Goal: Task Accomplishment & Management: Manage account settings

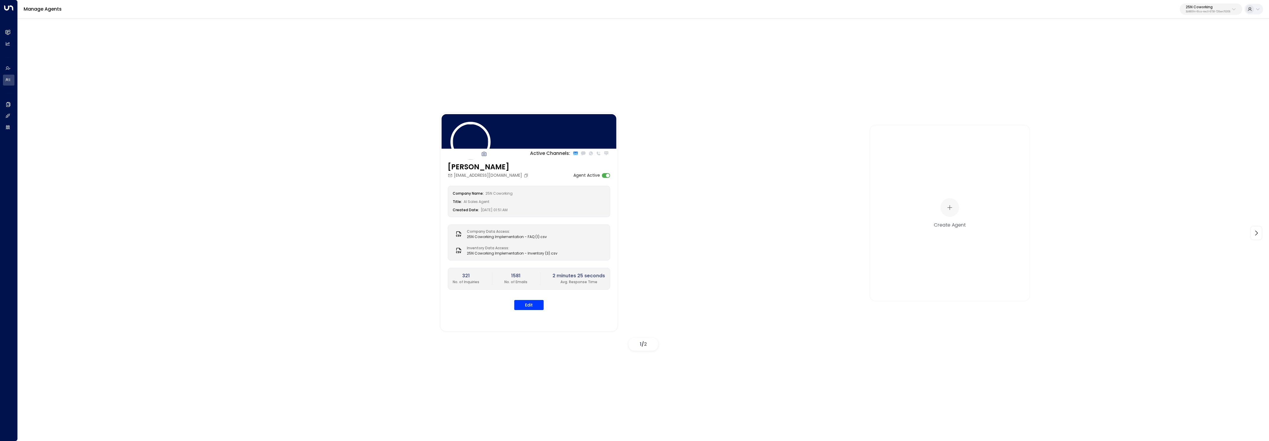
click at [1195, 7] on p "25N Coworking" at bounding box center [1208, 7] width 45 height 4
type input "*********"
click at [1171, 52] on span "ID: 34e1cd17-0f68-49af-bd32-3c48ce8611d1" at bounding box center [1191, 50] width 79 height 5
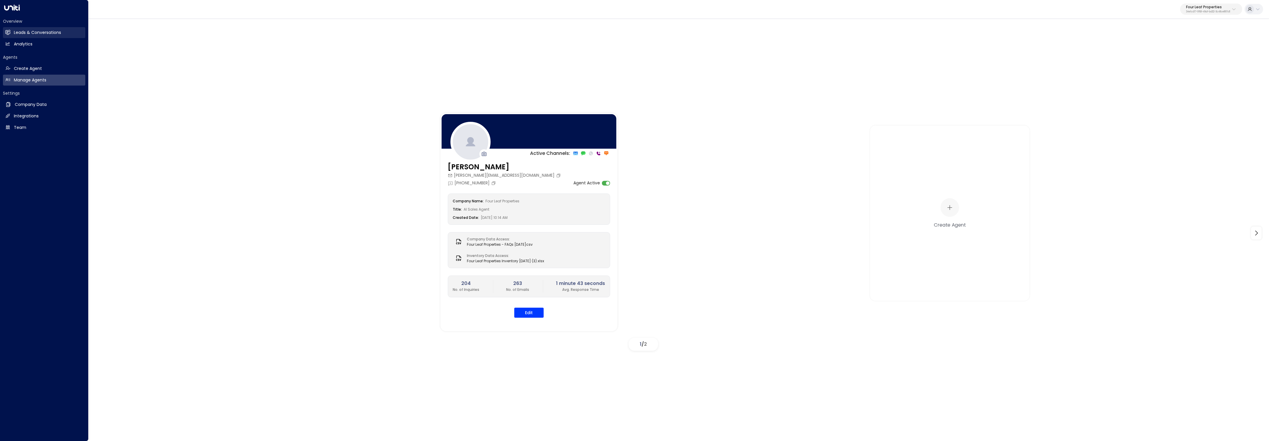
click at [7, 32] on g at bounding box center [7, 32] width 5 height 5
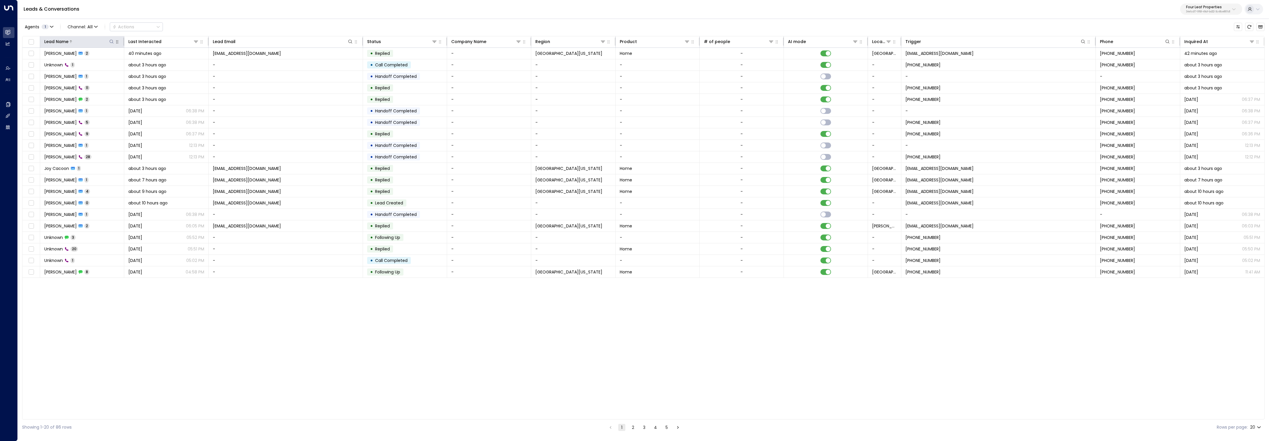
click at [110, 40] on icon at bounding box center [111, 41] width 5 height 5
type input "****"
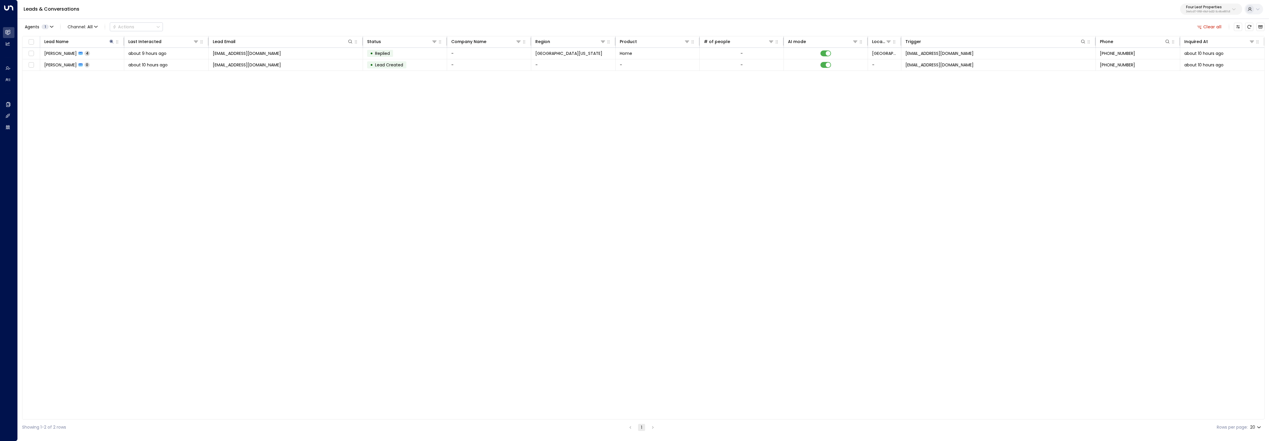
click at [271, 245] on div "Lead Name Last Interacted Lead Email Status Company Name Region Product # of pe…" at bounding box center [643, 228] width 1242 height 384
click at [168, 53] on div "about 9 hours ago" at bounding box center [166, 53] width 76 height 6
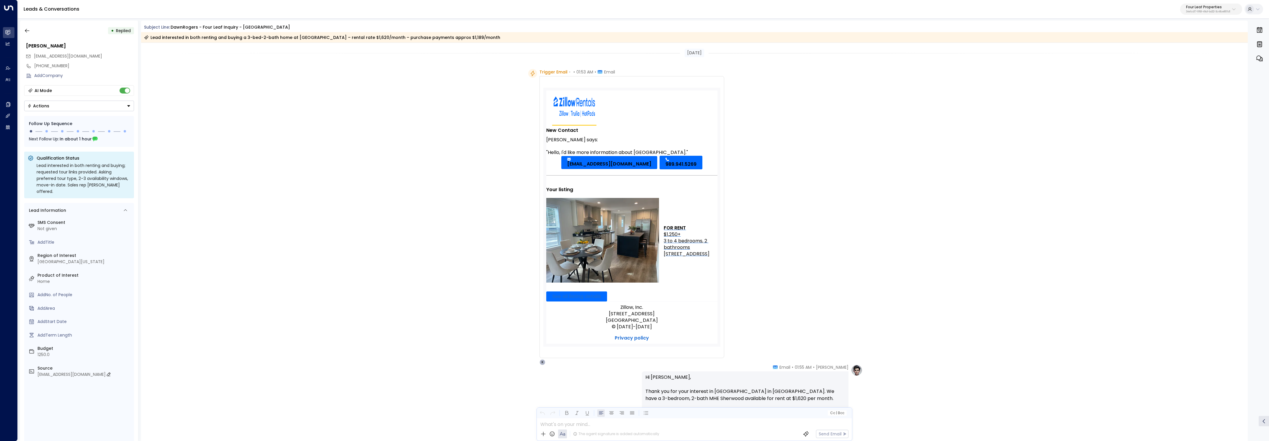
copy div "[EMAIL_ADDRESS][DOMAIN_NAME]"
drag, startPoint x: 37, startPoint y: 371, endPoint x: 115, endPoint y: 368, distance: 78.8
click at [115, 368] on div "Source rentalclientservices@zillowrentals.com" at bounding box center [79, 372] width 105 height 16
click at [27, 27] on button "button" at bounding box center [27, 30] width 11 height 11
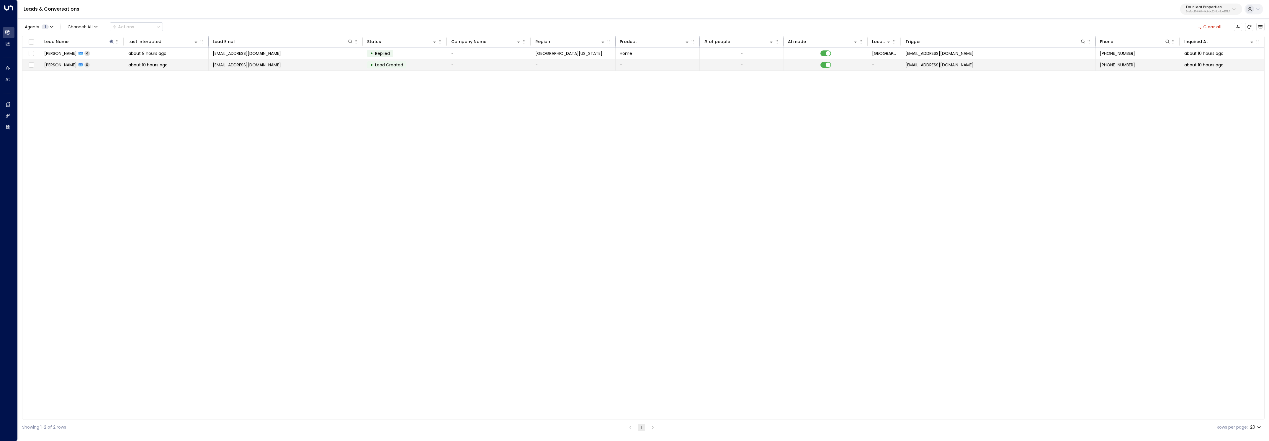
click at [189, 65] on div "about 10 hours ago" at bounding box center [166, 65] width 76 height 6
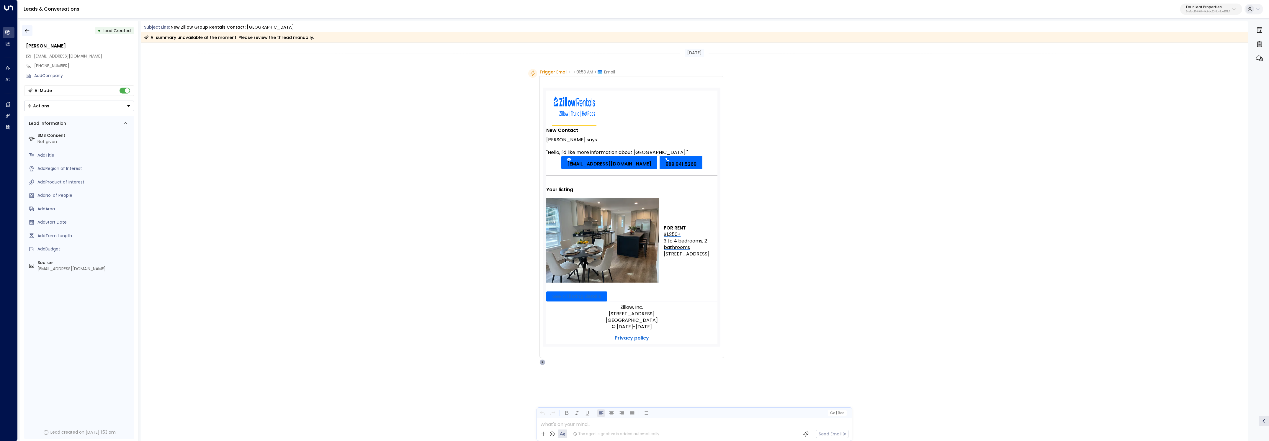
click at [27, 29] on icon "button" at bounding box center [27, 31] width 6 height 6
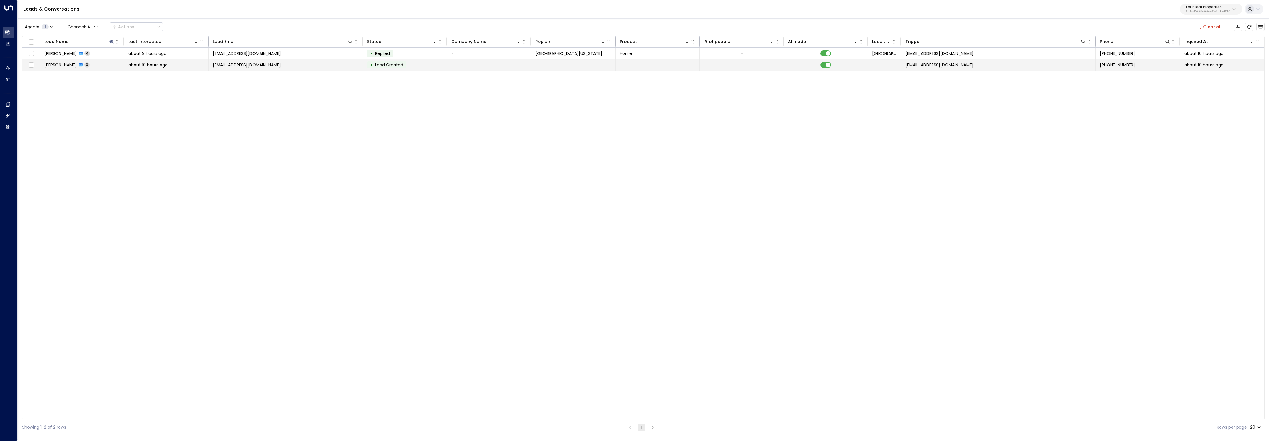
click at [185, 65] on div "about 10 hours ago" at bounding box center [166, 65] width 76 height 6
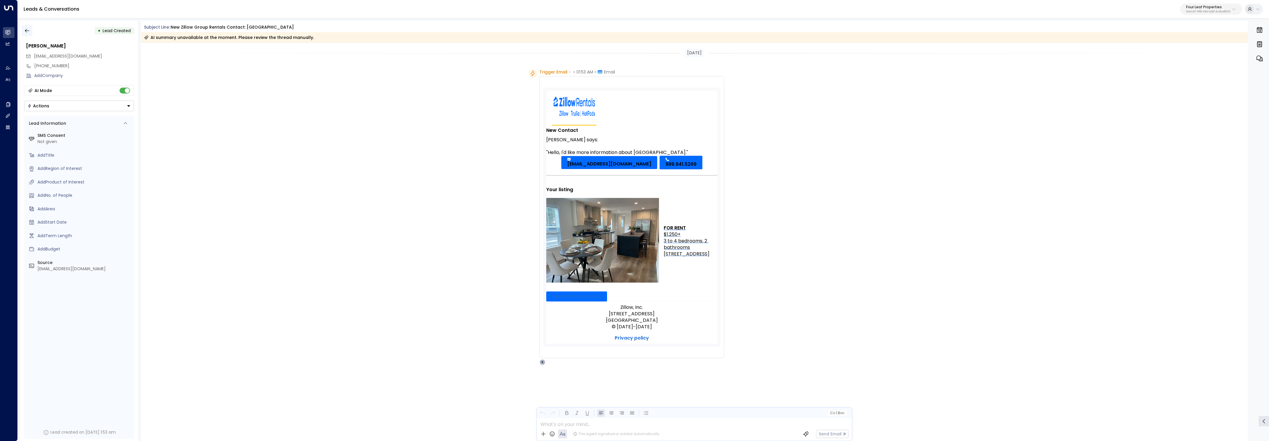
click at [27, 30] on icon "button" at bounding box center [27, 31] width 6 height 6
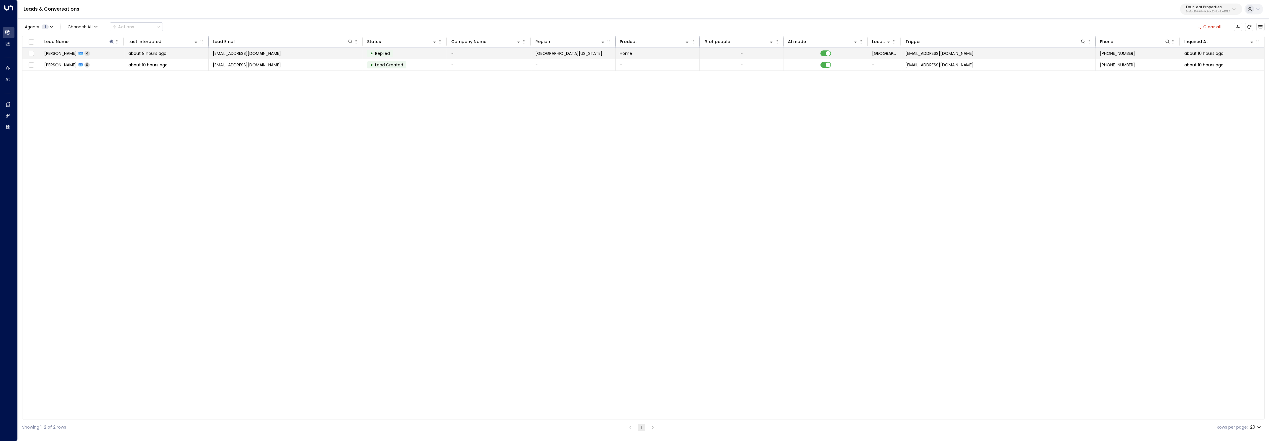
click at [84, 53] on span "4" at bounding box center [87, 53] width 6 height 5
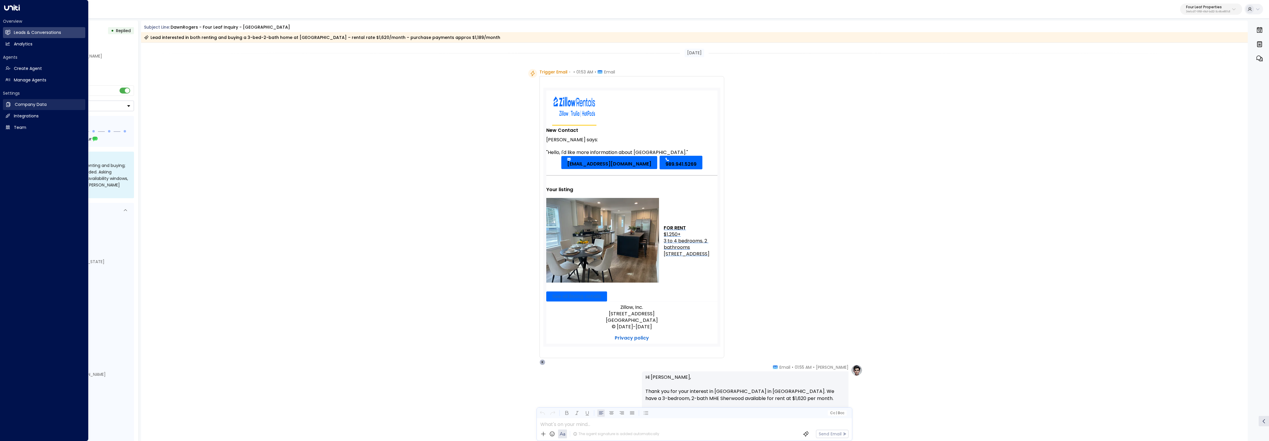
click at [13, 107] on link "Company Data Company Data" at bounding box center [44, 104] width 82 height 11
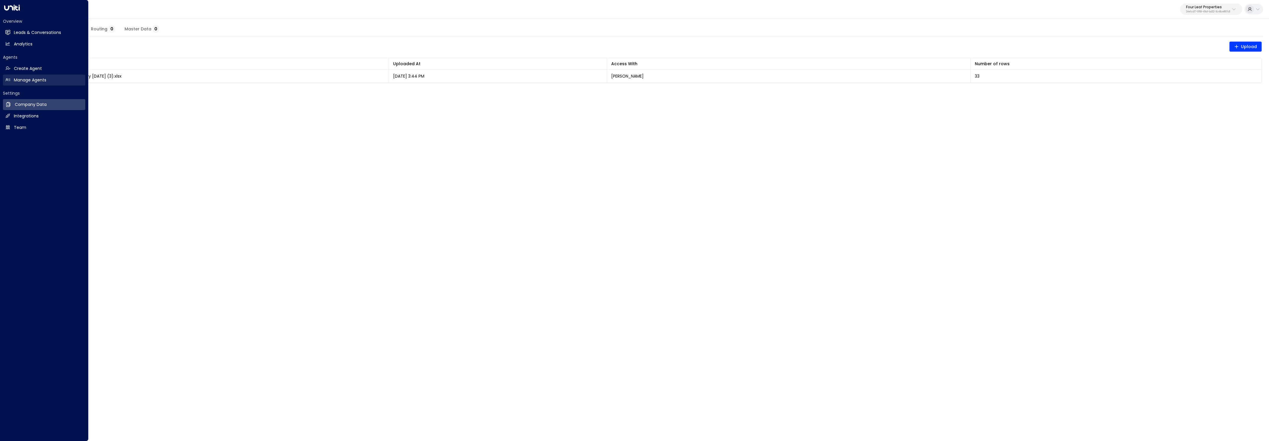
click at [44, 79] on h2 "Manage Agents" at bounding box center [30, 80] width 32 height 6
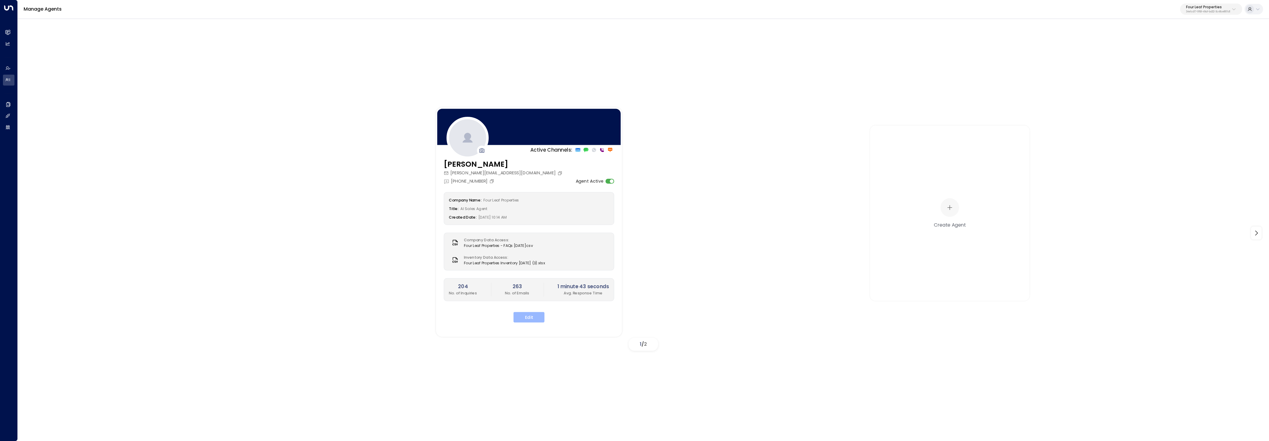
click at [525, 323] on div "Katie Olson kolson@fourleafprop.com +1 (903) 568-8450 Agent Active Company Name…" at bounding box center [529, 245] width 186 height 172
click at [533, 304] on div "Company Name: Four Leaf Properties Title: AI Sales Agent Created Date: 08/14/20…" at bounding box center [529, 257] width 171 height 130
click at [529, 316] on button "Edit" at bounding box center [528, 317] width 31 height 11
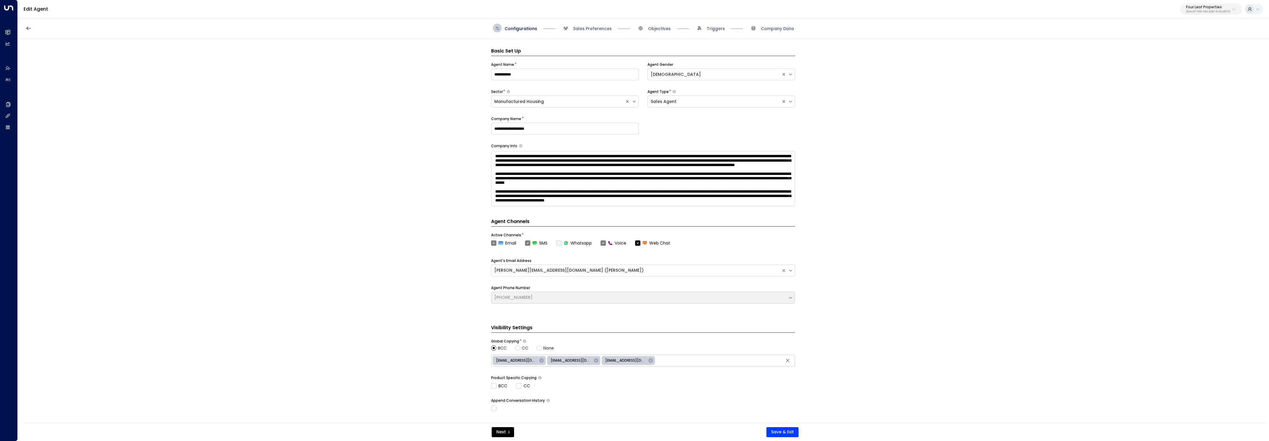
scroll to position [9, 0]
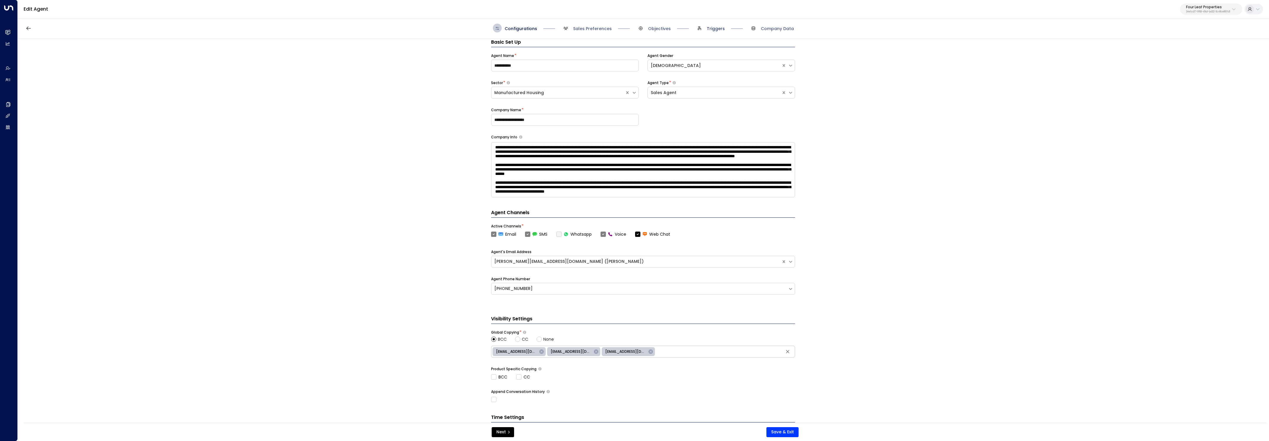
click at [717, 27] on span "Triggers" at bounding box center [716, 29] width 18 height 6
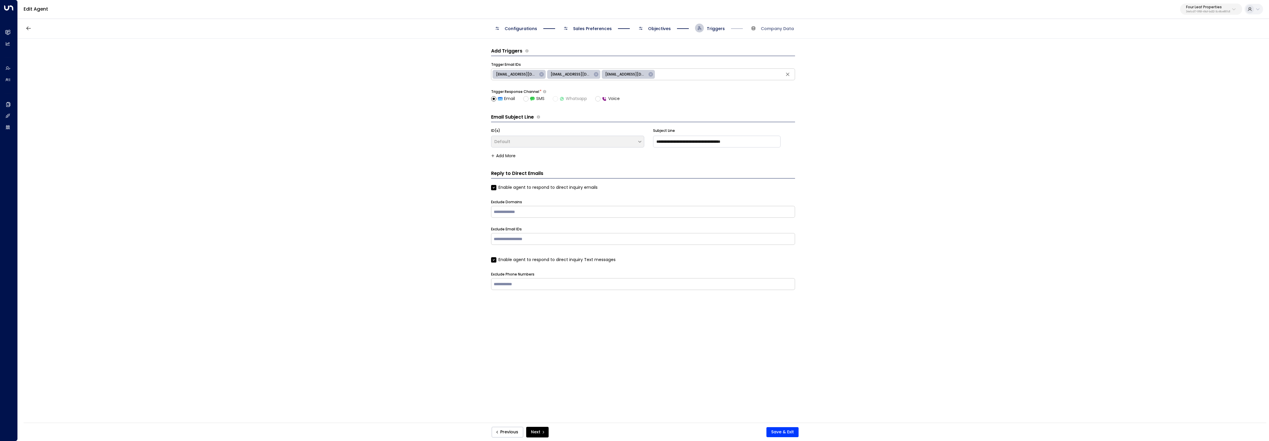
click at [632, 71] on div "[EMAIL_ADDRESS][DOMAIN_NAME]" at bounding box center [628, 74] width 53 height 9
type input "**********"
click at [439, 114] on div "**********" at bounding box center [643, 233] width 1250 height 388
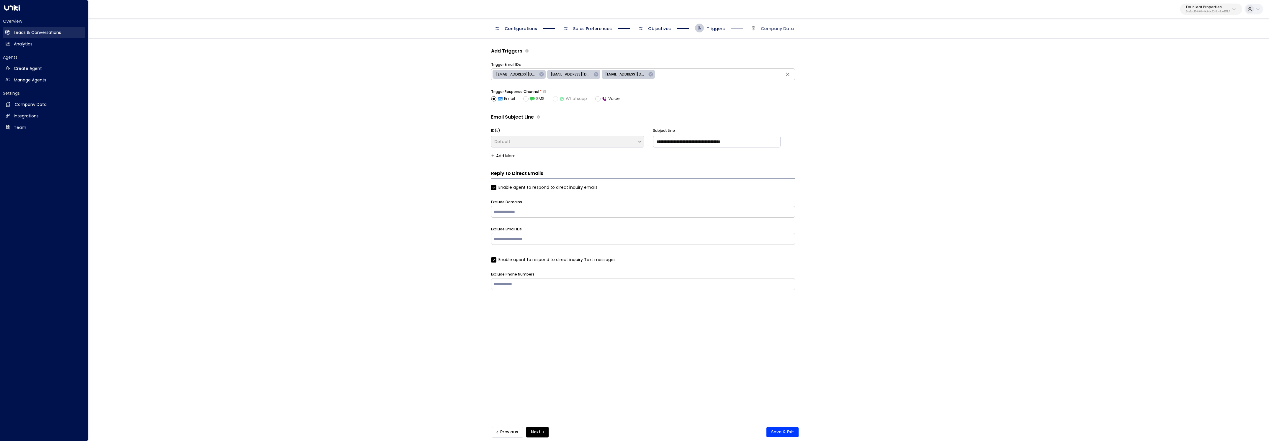
click at [31, 34] on h2 "Leads & Conversations" at bounding box center [37, 33] width 47 height 6
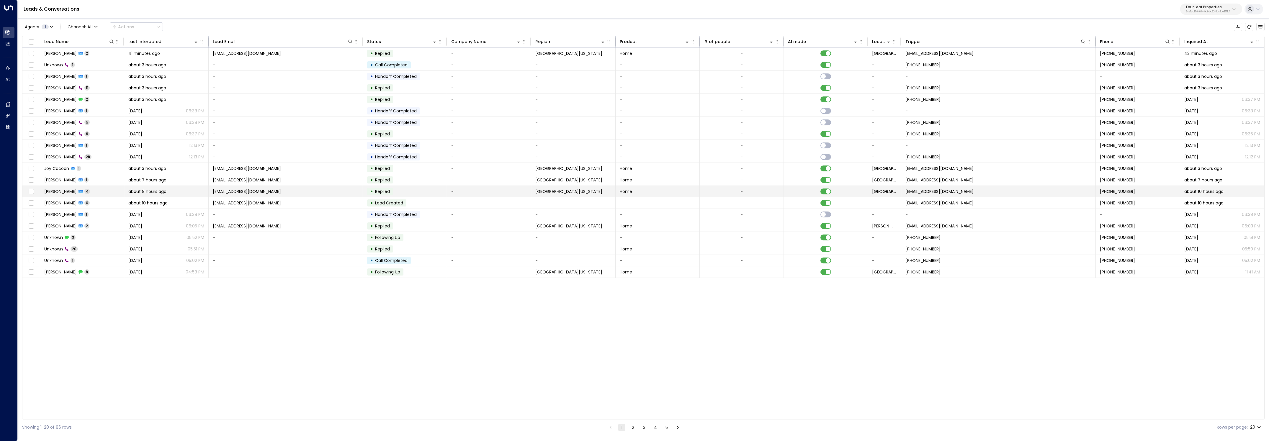
click at [94, 191] on td "[PERSON_NAME] 4" at bounding box center [82, 191] width 84 height 11
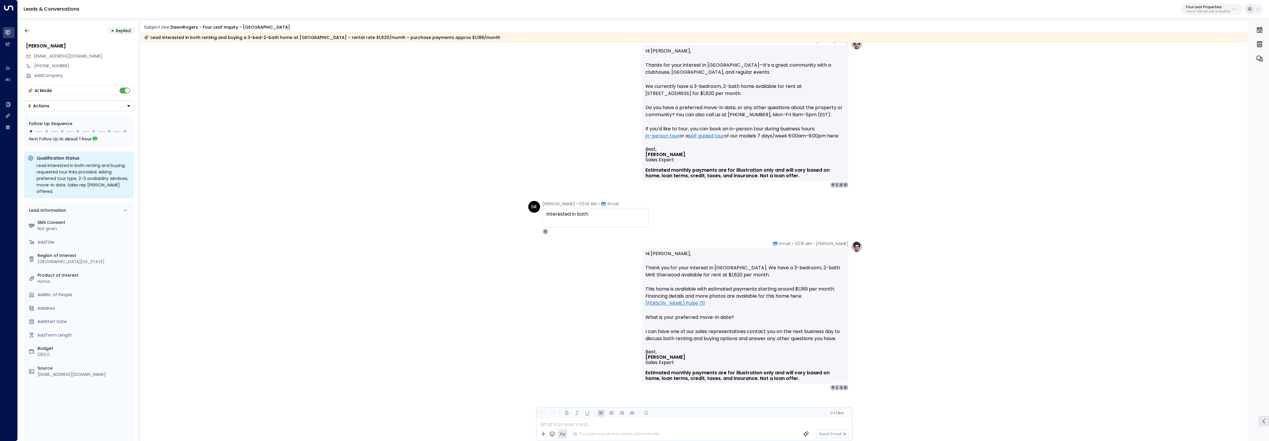
scroll to position [505, 0]
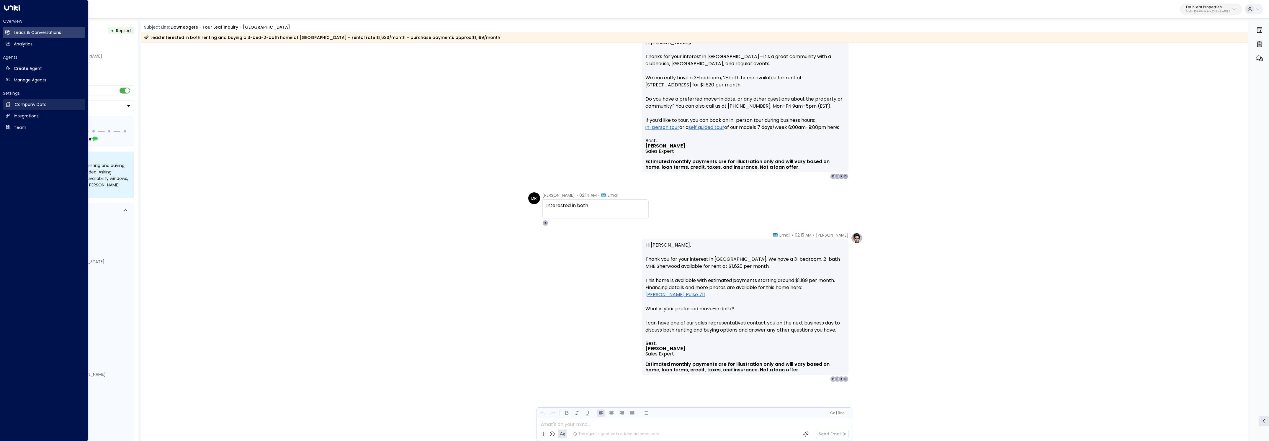
click at [13, 104] on link "Company Data Company Data" at bounding box center [44, 104] width 82 height 11
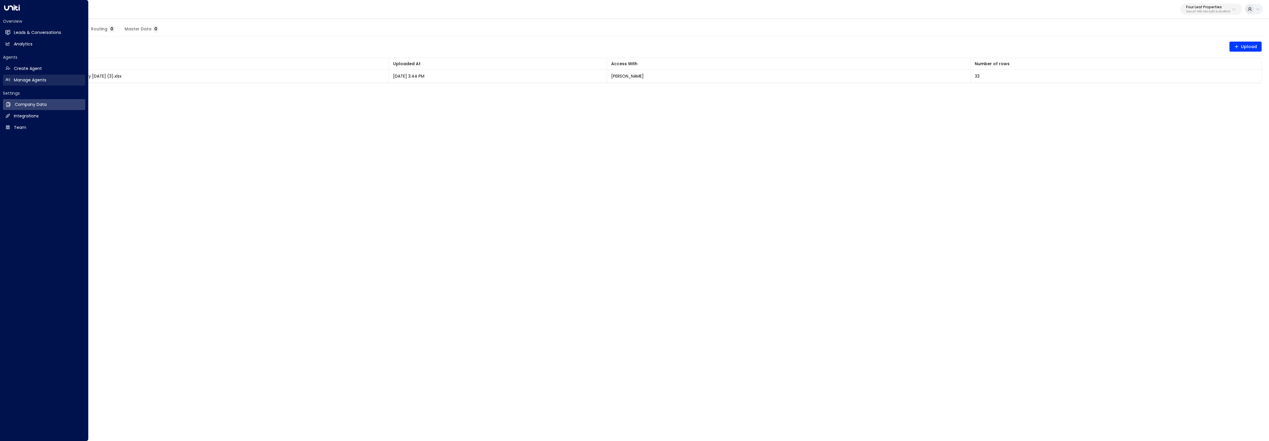
click at [8, 78] on icon at bounding box center [7, 79] width 5 height 5
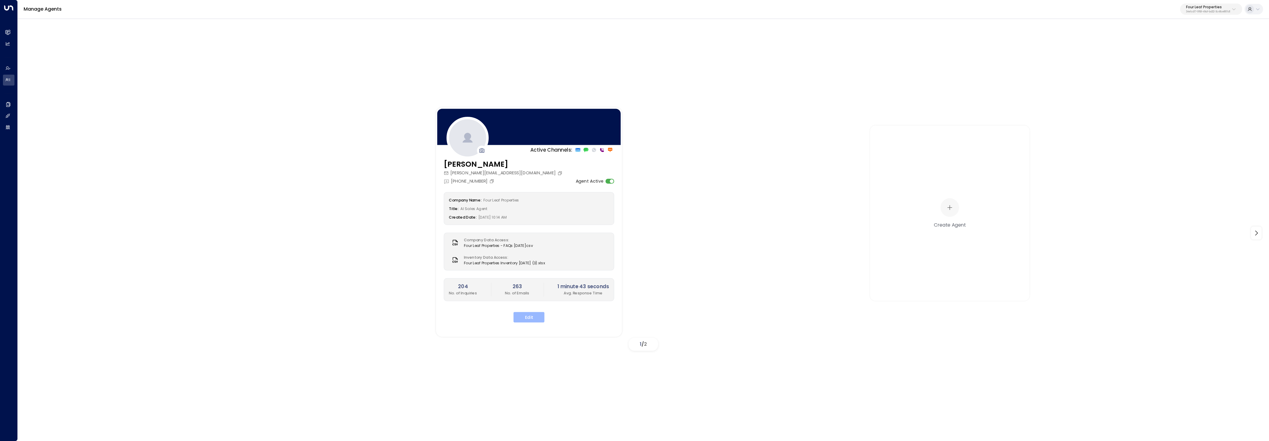
click at [536, 320] on button "Edit" at bounding box center [528, 317] width 31 height 11
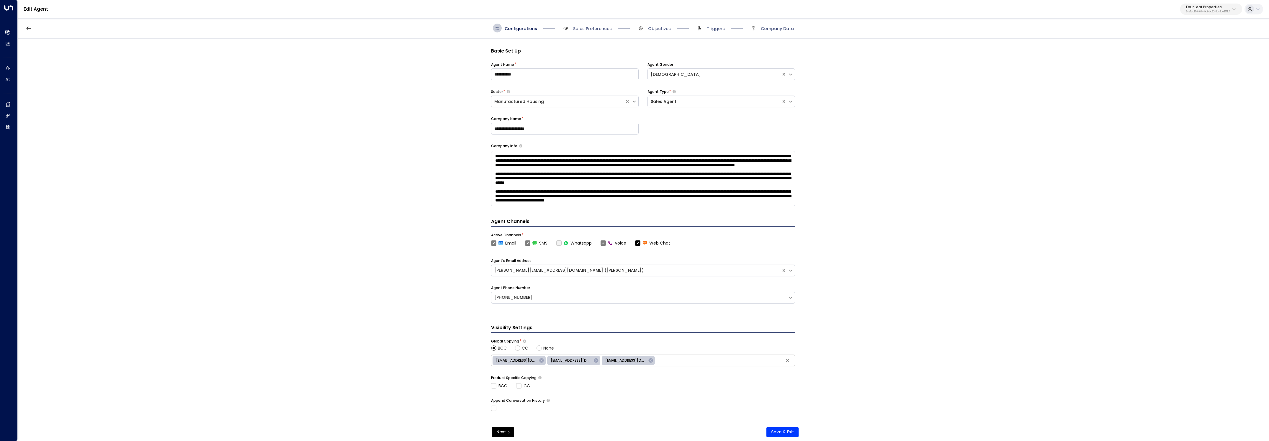
scroll to position [9, 0]
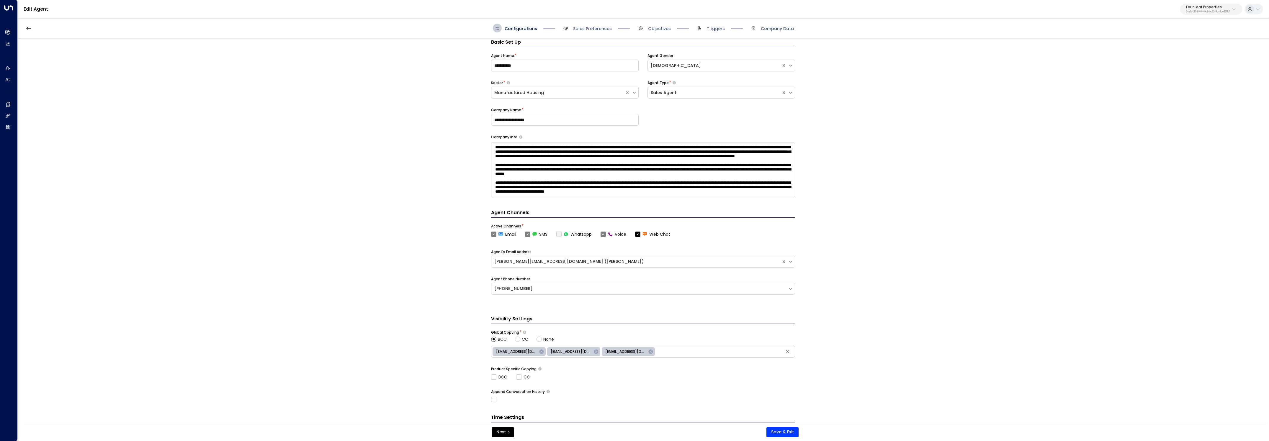
drag, startPoint x: 585, startPoint y: 28, endPoint x: 585, endPoint y: 34, distance: 6.5
click at [585, 28] on span "Sales Preferences" at bounding box center [592, 29] width 39 height 6
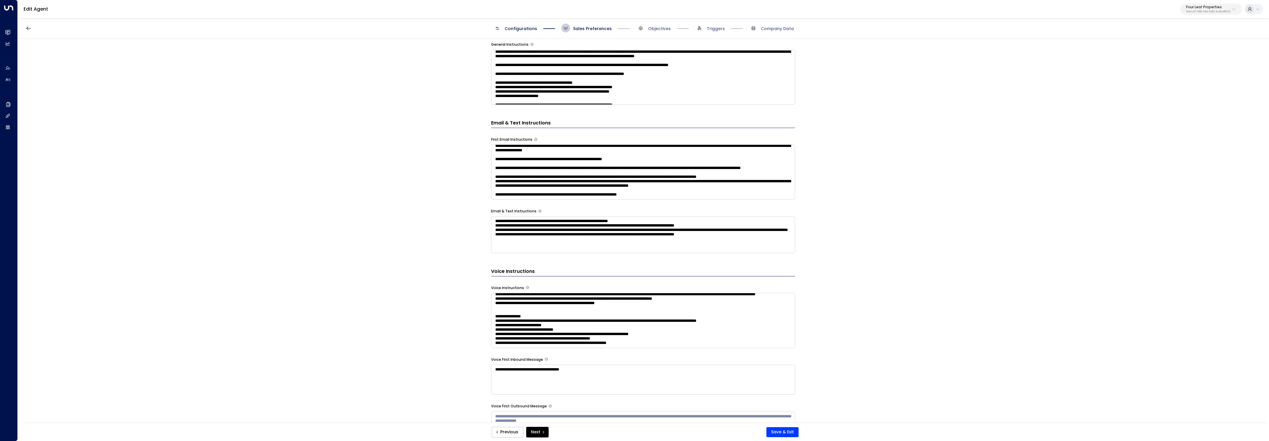
scroll to position [82, 0]
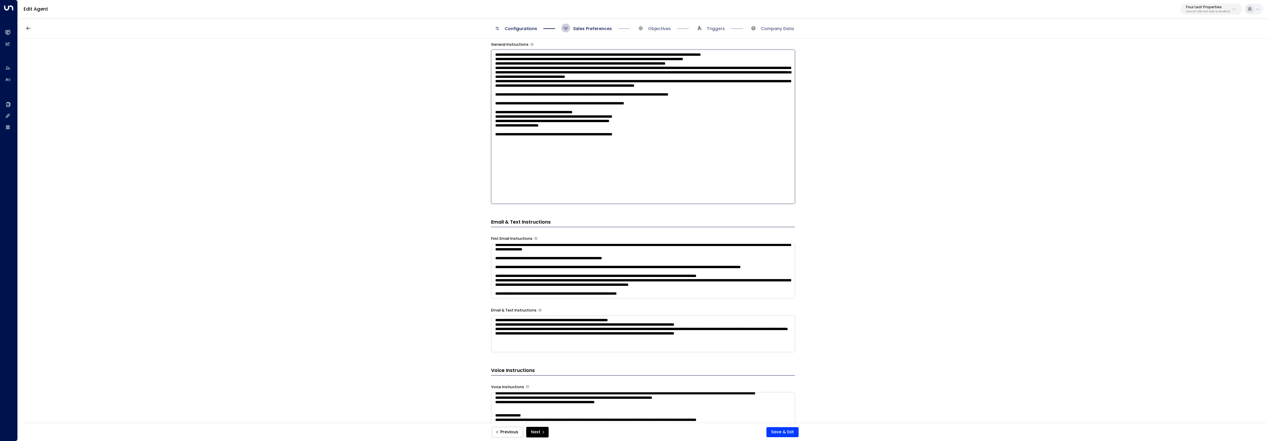
click at [700, 90] on textarea at bounding box center [643, 127] width 304 height 154
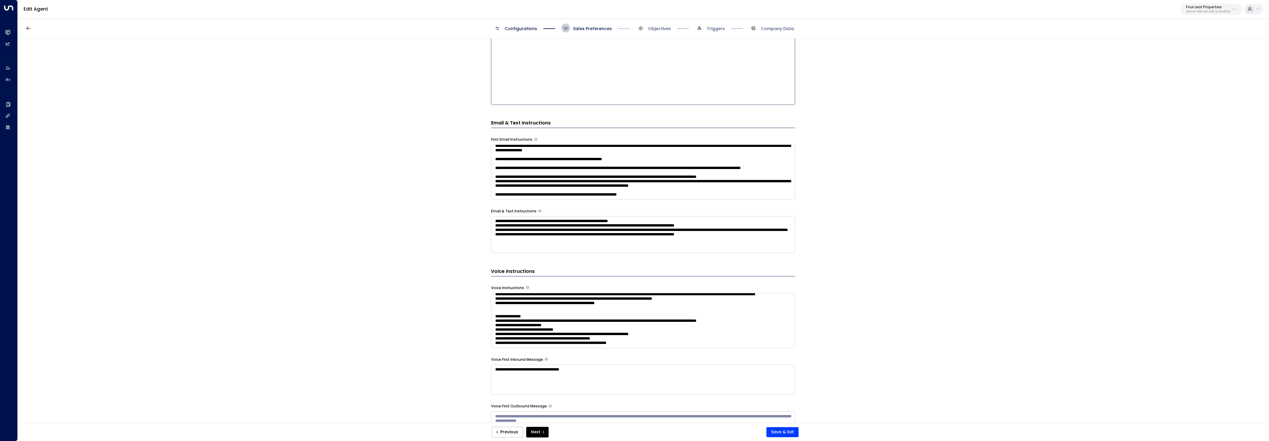
click at [696, 94] on textarea at bounding box center [643, 27] width 304 height 154
click at [554, 93] on textarea at bounding box center [643, 27] width 304 height 154
click at [662, 86] on textarea at bounding box center [643, 27] width 304 height 154
click at [659, 92] on textarea at bounding box center [643, 27] width 304 height 154
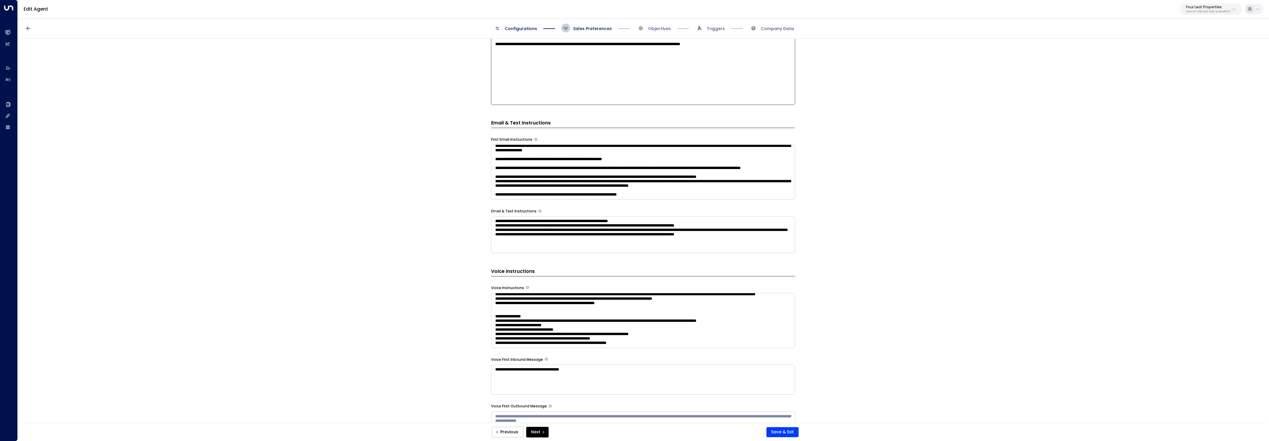
drag, startPoint x: 773, startPoint y: 89, endPoint x: 519, endPoint y: 81, distance: 254.5
click at [519, 81] on textarea at bounding box center [643, 27] width 304 height 154
drag, startPoint x: 495, startPoint y: 95, endPoint x: 760, endPoint y: 101, distance: 264.7
click at [760, 101] on textarea at bounding box center [643, 27] width 304 height 154
type textarea "**********"
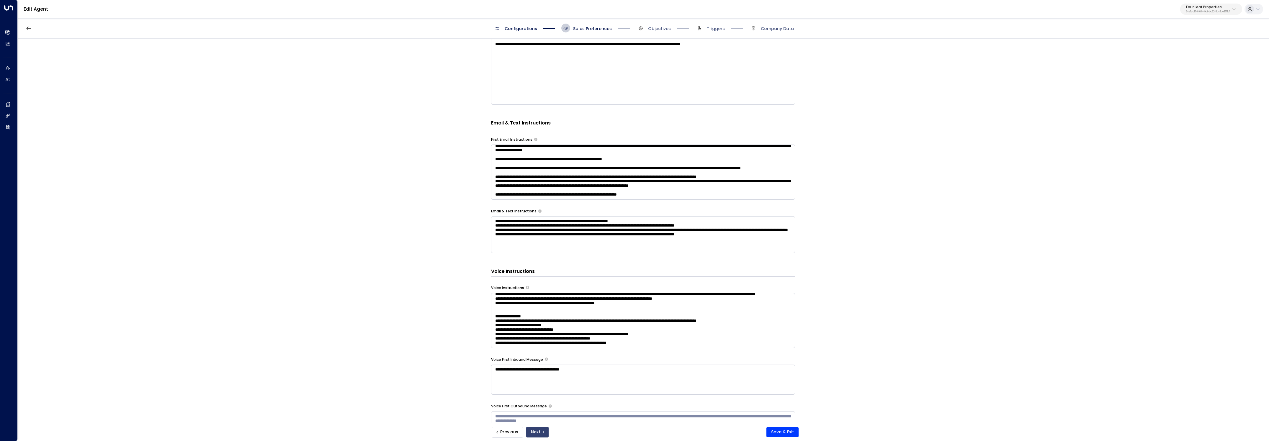
click at [539, 433] on button "Next" at bounding box center [537, 432] width 22 height 11
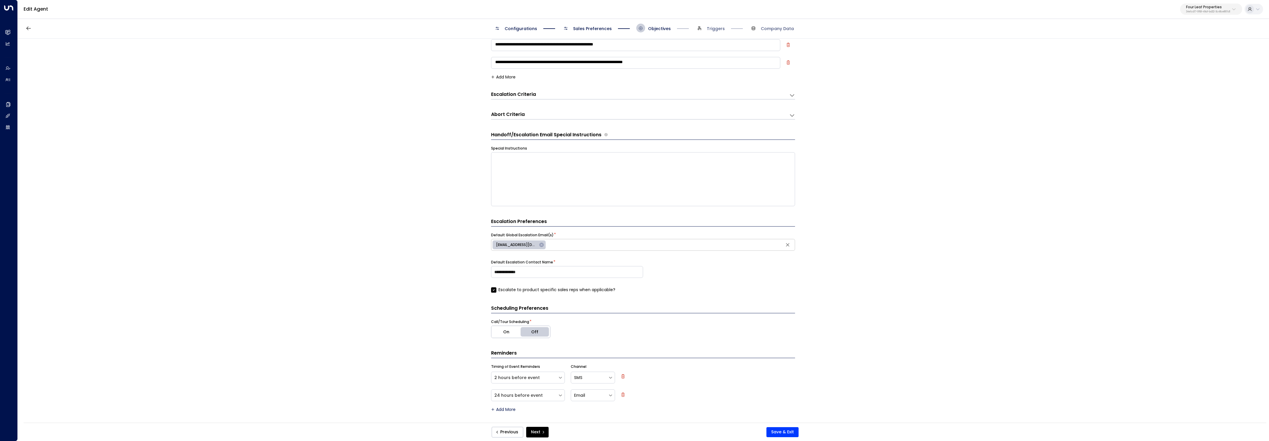
scroll to position [0, 0]
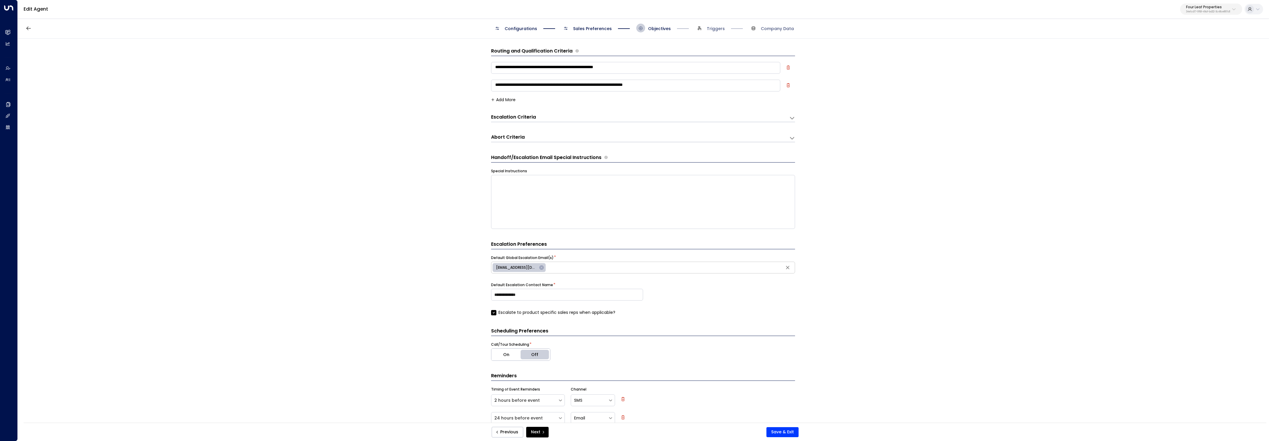
click at [500, 357] on button "On" at bounding box center [506, 355] width 30 height 12
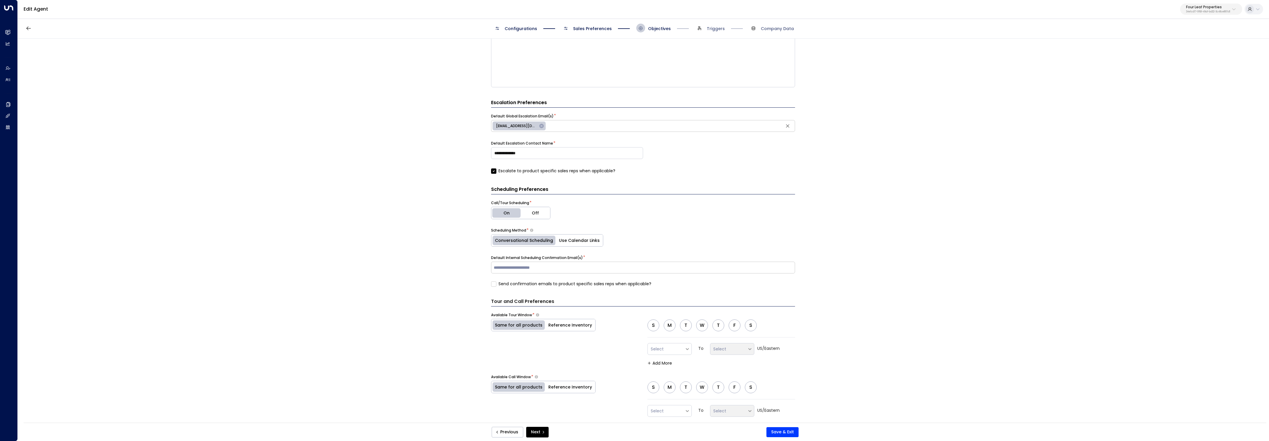
click at [511, 209] on button "On" at bounding box center [506, 213] width 30 height 12
click at [544, 212] on button "Off" at bounding box center [535, 213] width 30 height 12
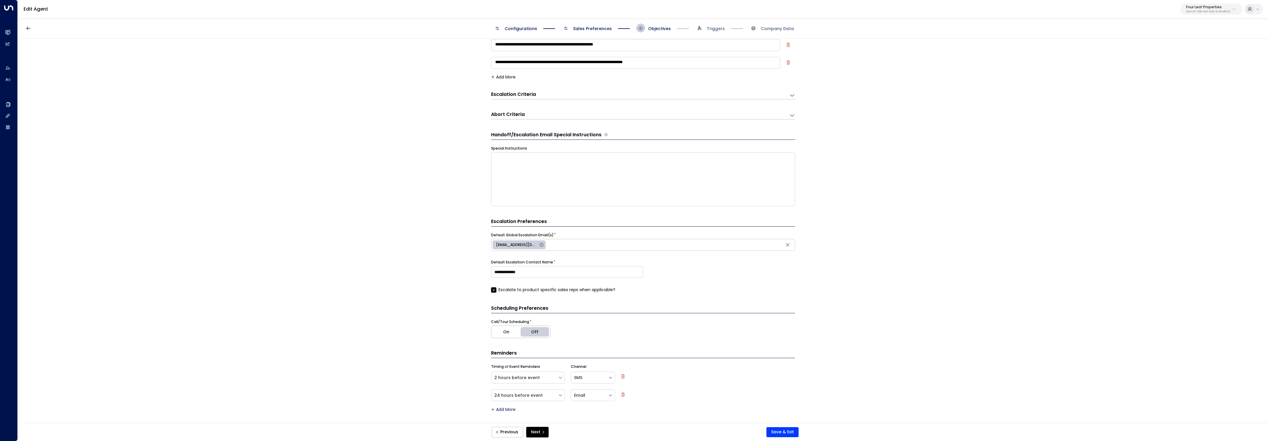
click at [513, 332] on button "On" at bounding box center [506, 332] width 30 height 12
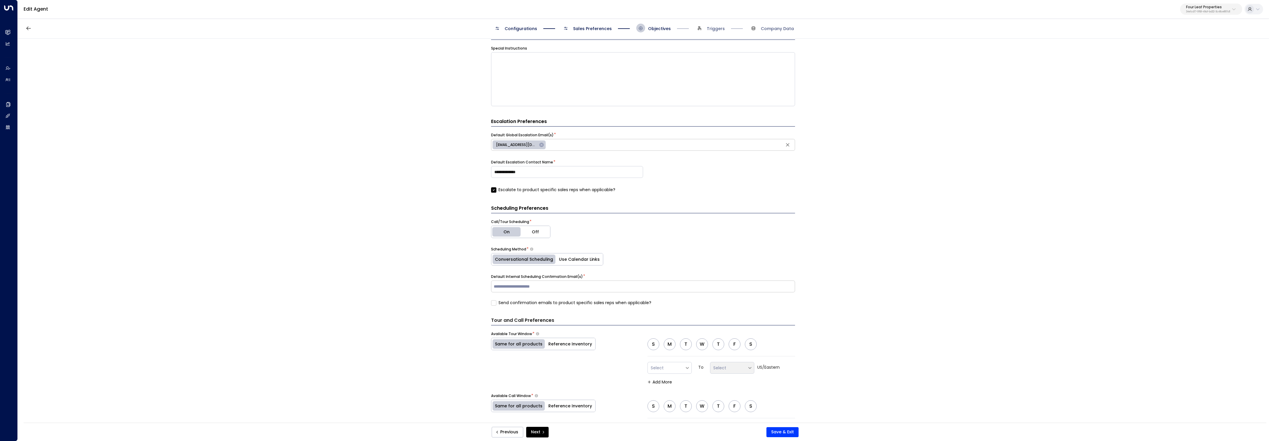
click at [570, 262] on button "Use Calendar Links" at bounding box center [579, 259] width 47 height 12
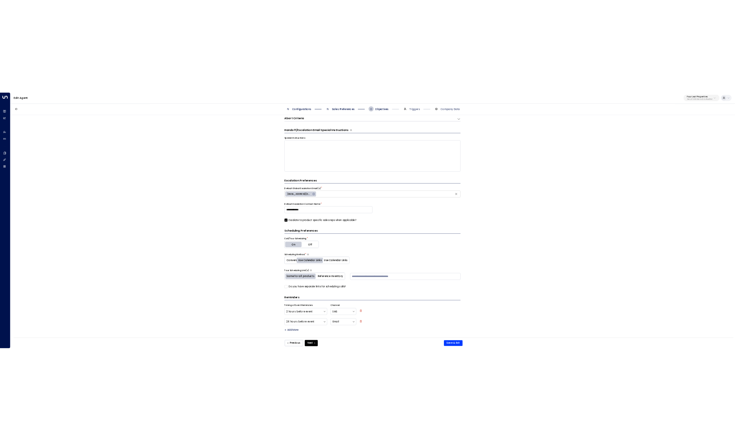
scroll to position [93, 0]
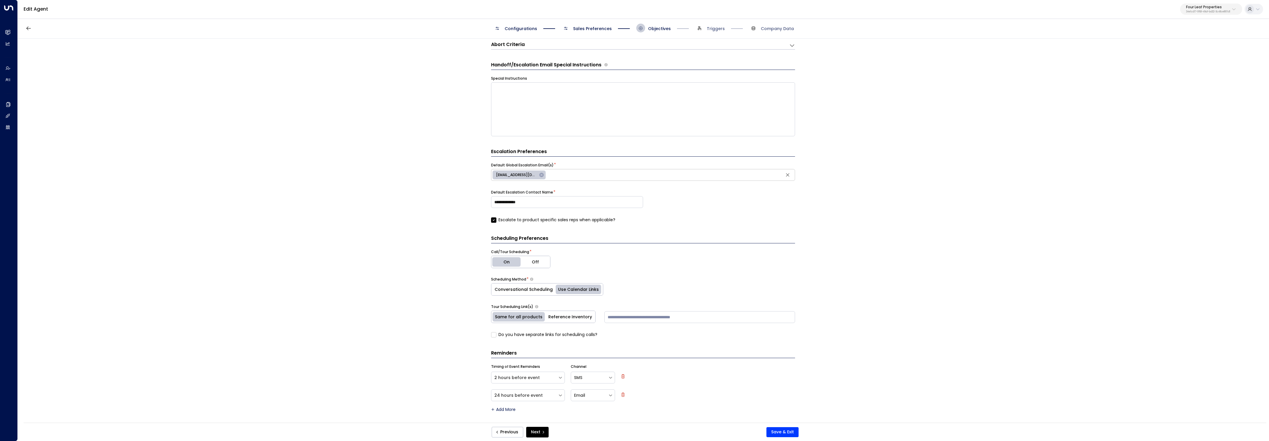
click at [581, 317] on button "Reference Inventory" at bounding box center [570, 317] width 50 height 12
click at [775, 430] on button "Save & Exit" at bounding box center [782, 432] width 32 height 10
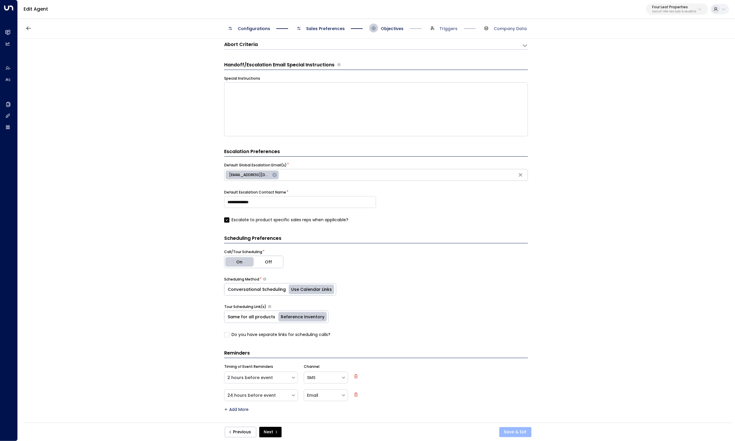
click at [520, 431] on button "Save & Exit" at bounding box center [516, 432] width 32 height 10
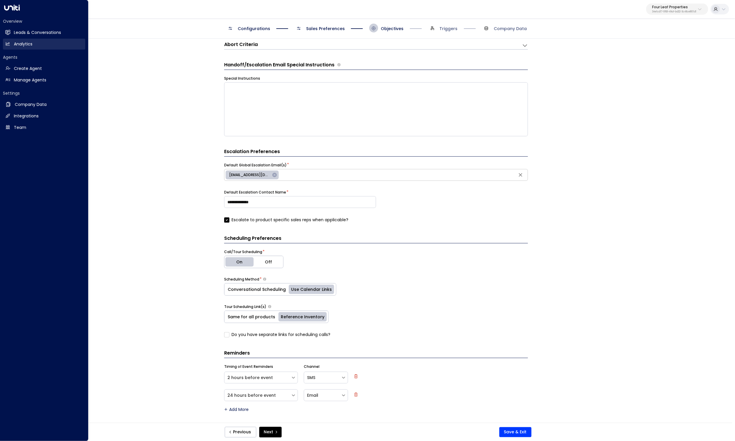
drag, startPoint x: 8, startPoint y: 33, endPoint x: 71, endPoint y: 43, distance: 63.9
click at [8, 33] on icon at bounding box center [8, 32] width 5 height 4
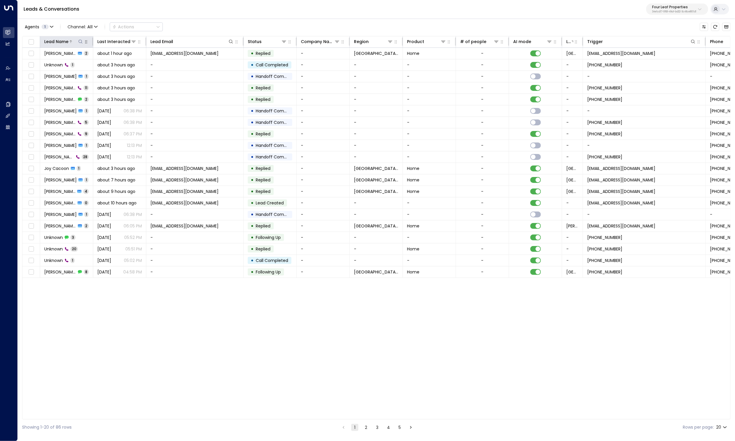
click at [79, 43] on icon at bounding box center [80, 41] width 5 height 5
type input "****"
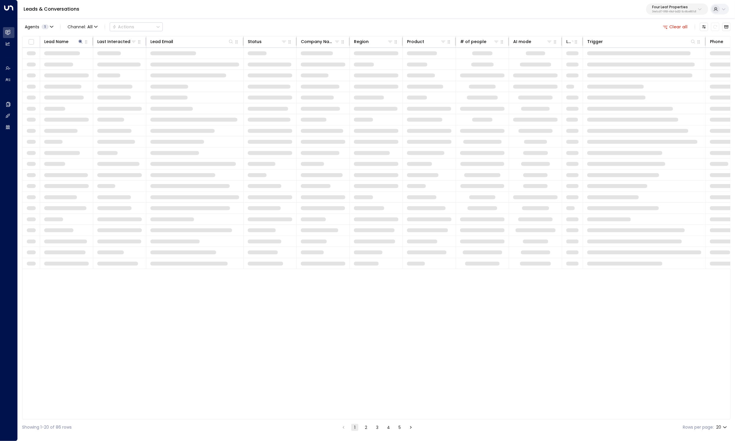
click at [230, 12] on div "Leads & Conversations Four Leaf Properties 34e1cd17-0f68-49af-bd32-3c48ce8611d1" at bounding box center [377, 9] width 718 height 19
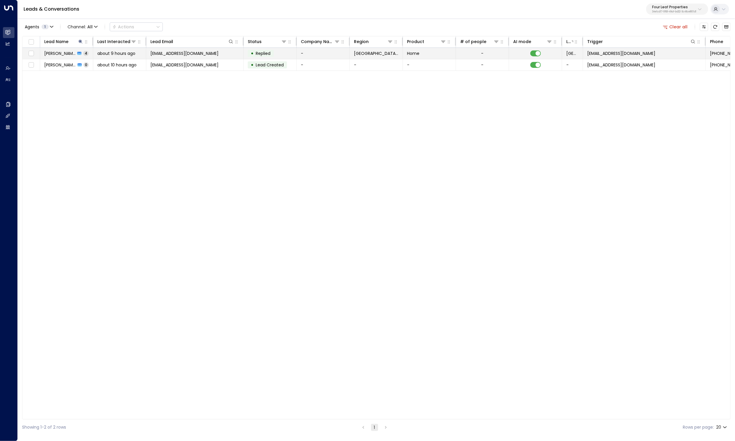
click at [101, 53] on span "about 9 hours ago" at bounding box center [116, 53] width 38 height 6
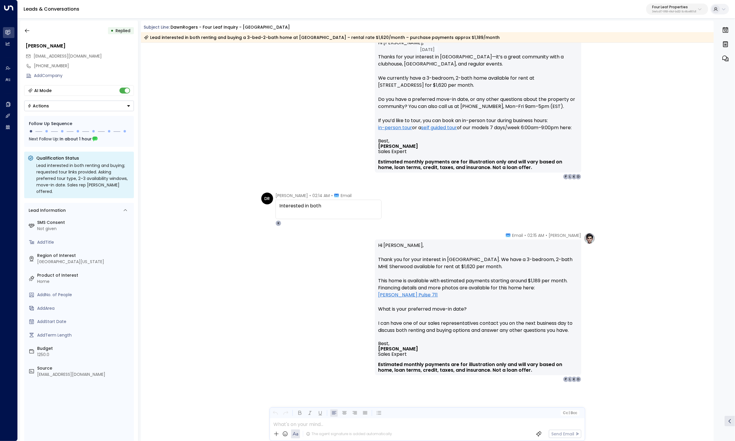
scroll to position [505, 0]
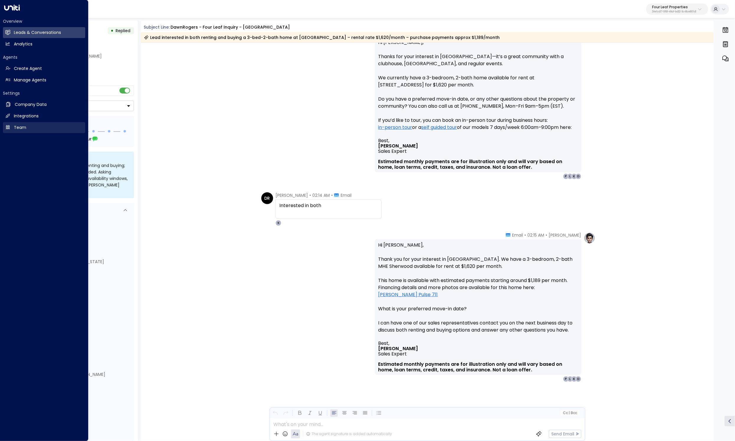
click at [12, 124] on link "Team Team" at bounding box center [44, 127] width 82 height 11
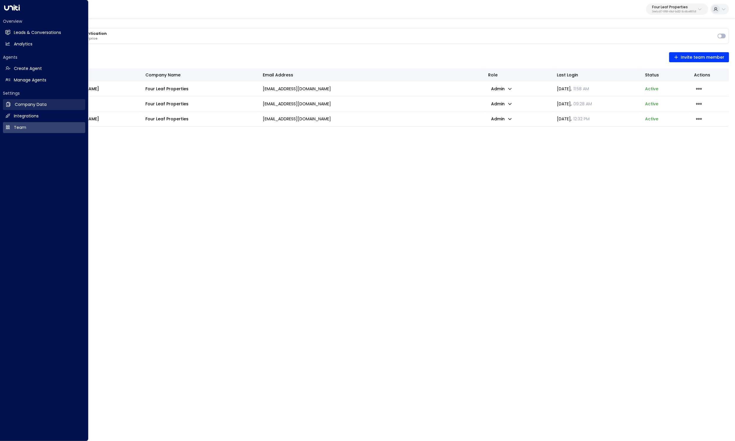
click at [32, 102] on h2 "Company Data" at bounding box center [31, 105] width 32 height 6
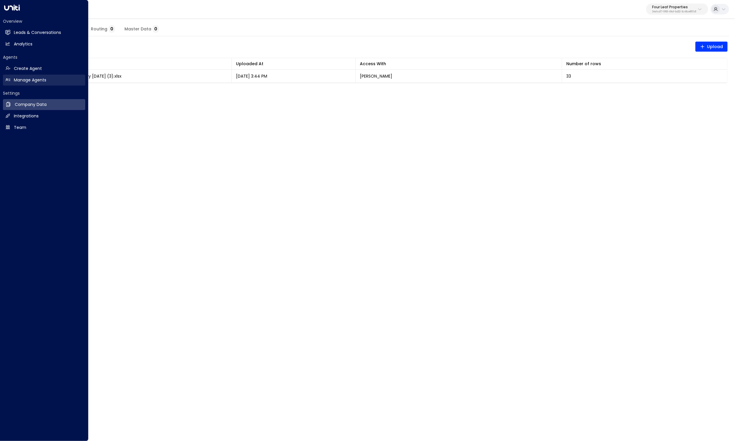
click at [30, 78] on h2 "Manage Agents" at bounding box center [30, 80] width 32 height 6
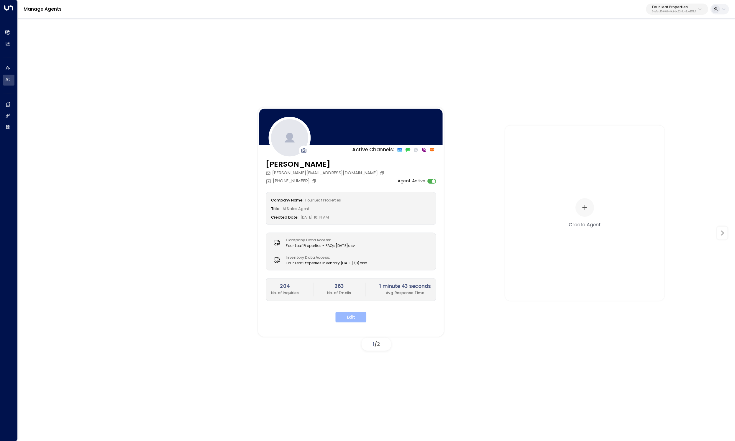
click at [352, 321] on button "Edit" at bounding box center [351, 317] width 31 height 11
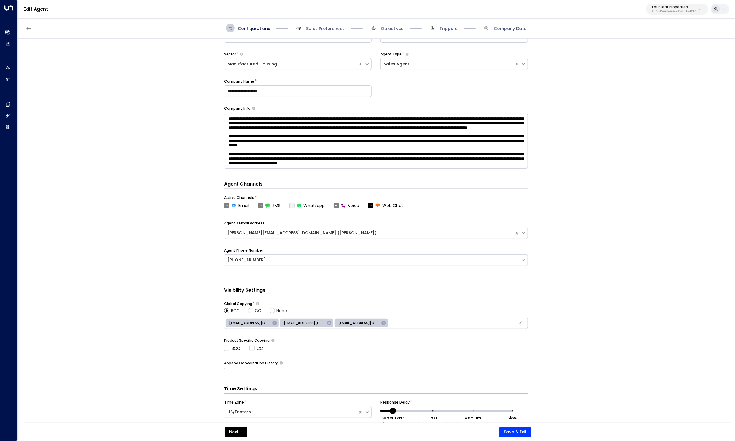
scroll to position [58, 0]
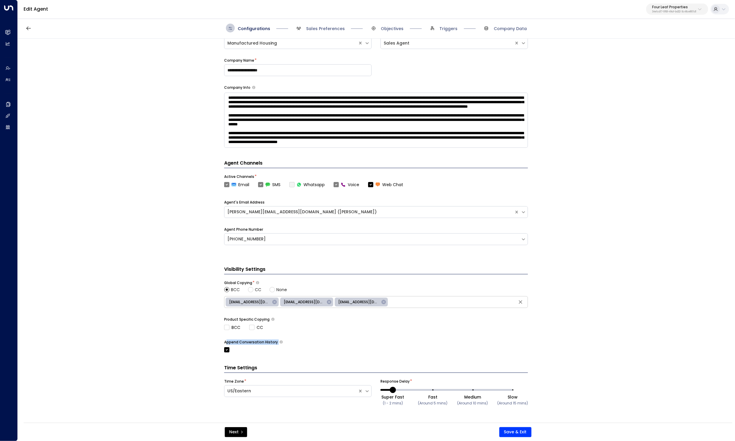
drag, startPoint x: 227, startPoint y: 342, endPoint x: 283, endPoint y: 341, distance: 56.7
click at [283, 341] on div "Append Conversation History" at bounding box center [376, 342] width 304 height 5
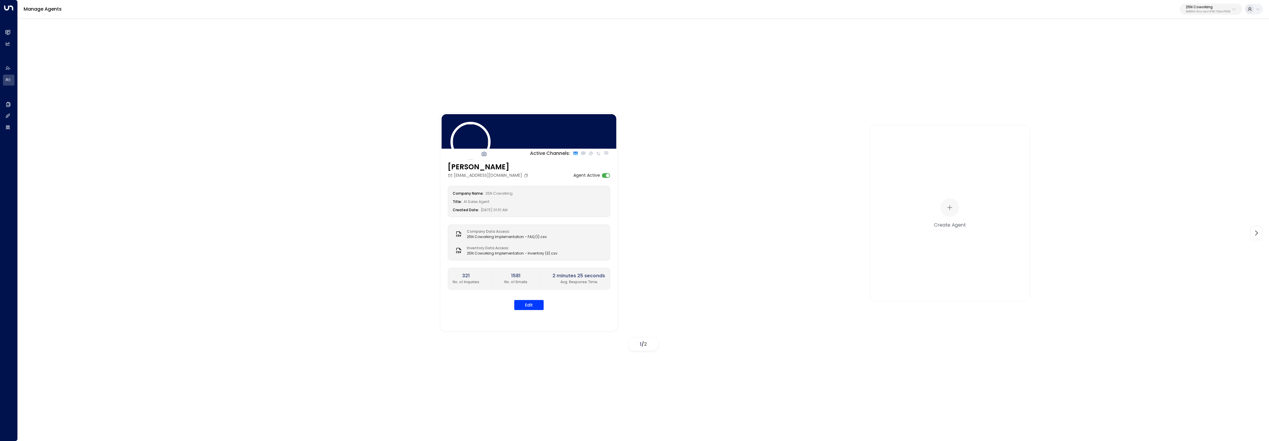
click at [1204, 11] on p "3b9800f4-81ca-4ec0-8758-72fbe4763f36" at bounding box center [1208, 12] width 45 height 2
type input "********"
click at [1164, 46] on div "Four Leaf Properties ID: 34e1cd17-0f68-49af-bd32-3c48ce8611d1" at bounding box center [1191, 47] width 79 height 12
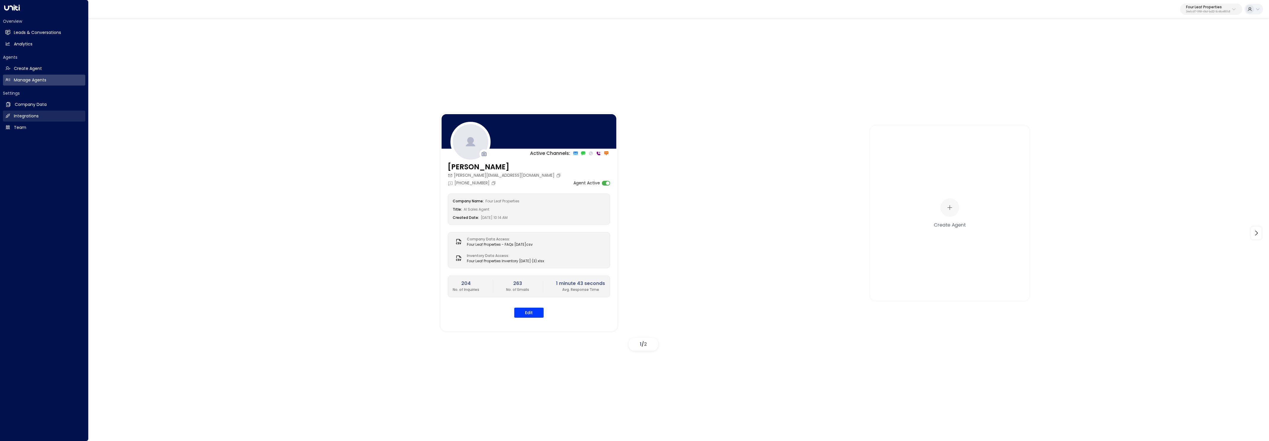
click at [16, 114] on h2 "Integrations" at bounding box center [26, 116] width 25 height 6
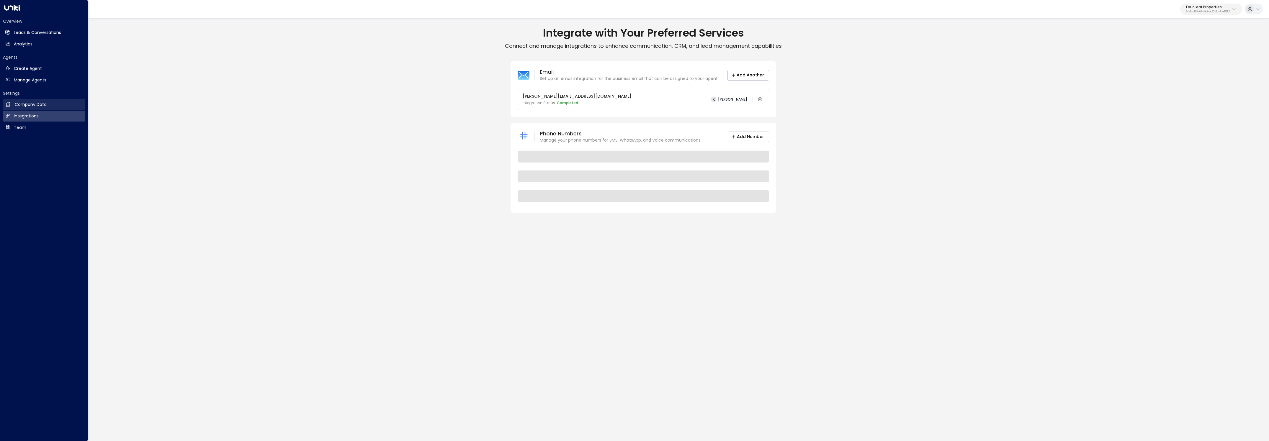
click at [28, 107] on h2 "Company Data" at bounding box center [31, 105] width 32 height 6
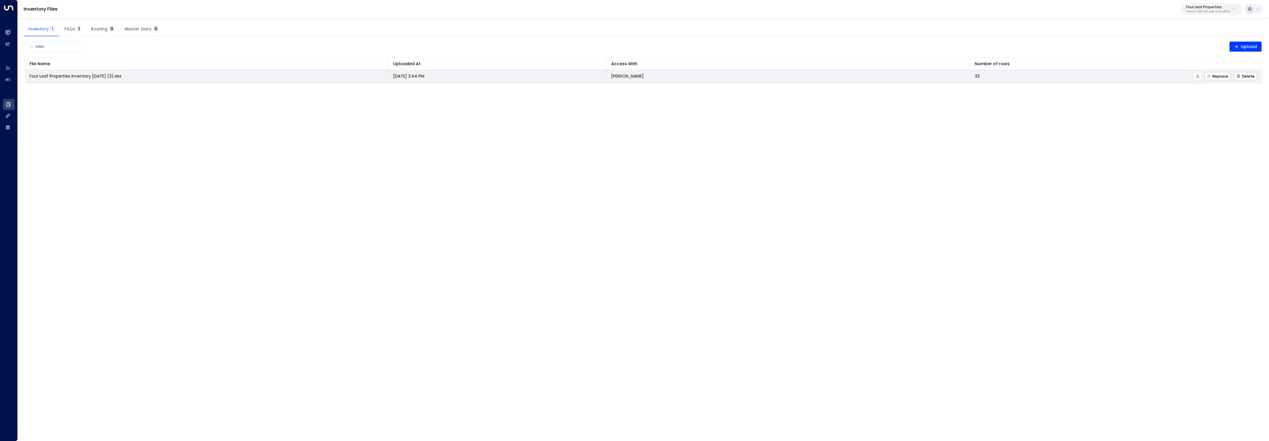
click at [1197, 77] on icon at bounding box center [1197, 75] width 3 height 3
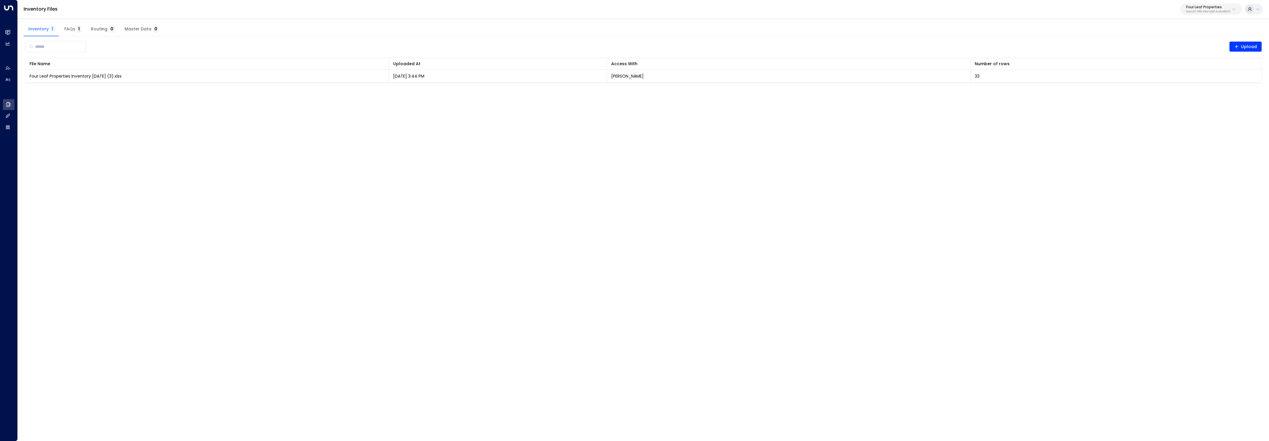
click at [1196, 11] on p "34e1cd17-0f68-49af-bd32-3c48ce8611d1" at bounding box center [1208, 12] width 44 height 2
type input "********"
click at [1207, 95] on div "Venture X / Office Evolution - [US_STATE] ID: 55add3b1-1b83-41a7-91ae-b657300f4…" at bounding box center [1197, 97] width 90 height 12
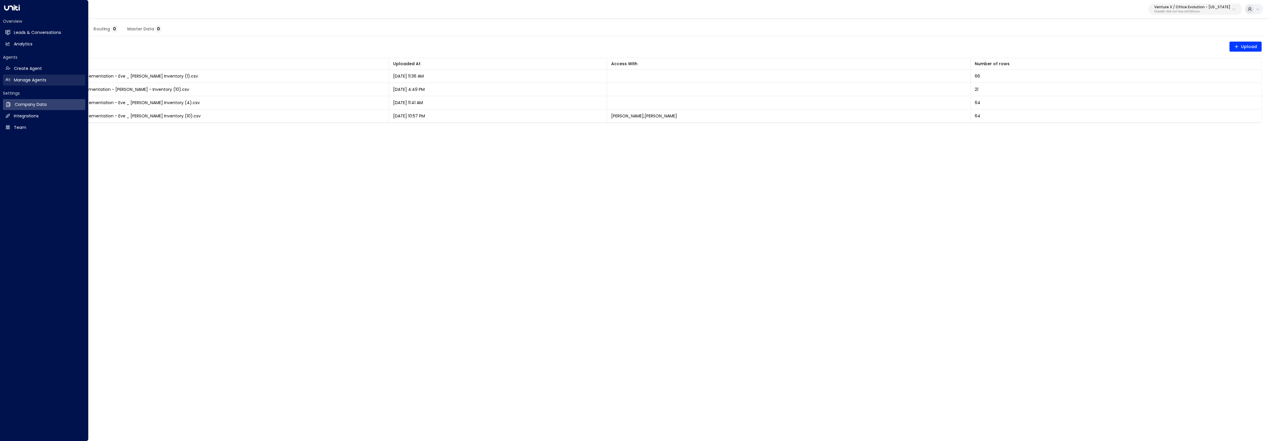
click at [9, 78] on icon at bounding box center [7, 79] width 5 height 5
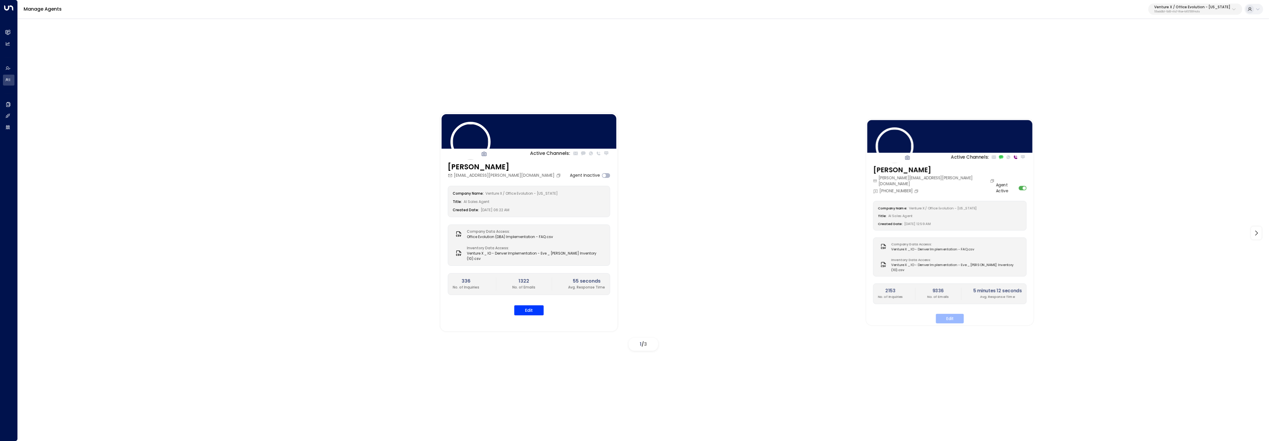
click at [950, 315] on button "Edit" at bounding box center [950, 318] width 28 height 9
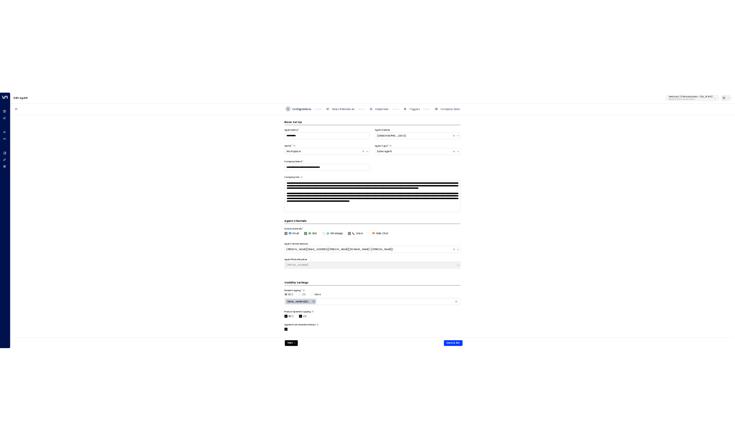
scroll to position [9, 0]
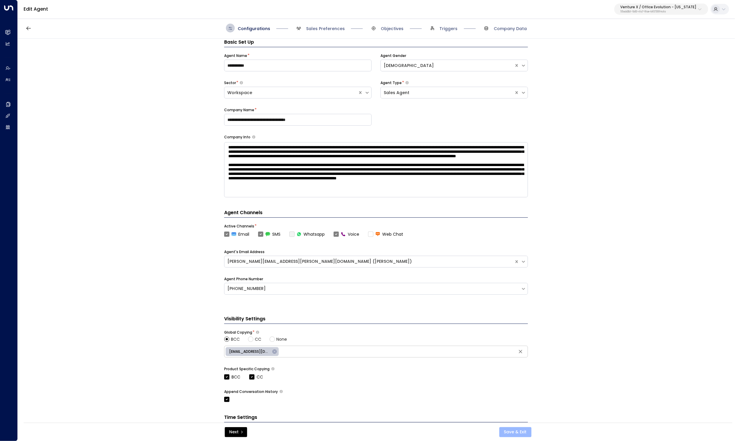
click at [519, 432] on button "Save & Exit" at bounding box center [516, 432] width 32 height 10
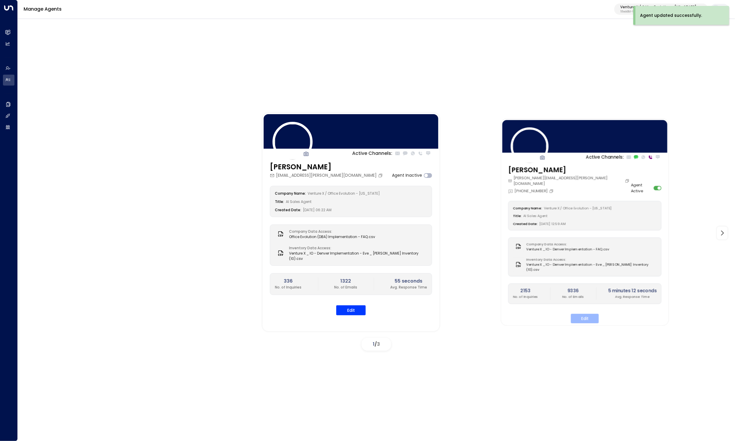
click at [585, 315] on button "Edit" at bounding box center [585, 318] width 28 height 9
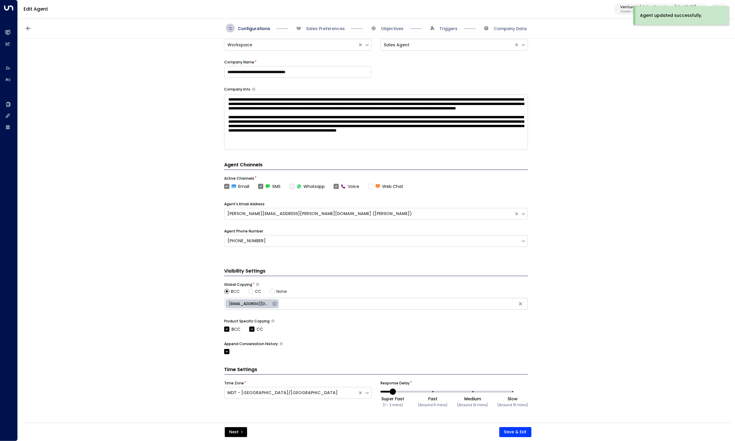
scroll to position [58, 0]
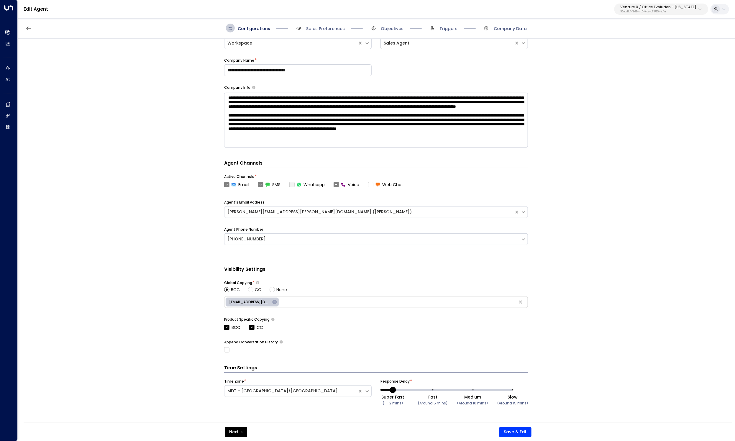
click at [517, 437] on div "Next Save & Exit" at bounding box center [378, 432] width 709 height 18
click at [516, 432] on button "Save & Exit" at bounding box center [516, 432] width 32 height 10
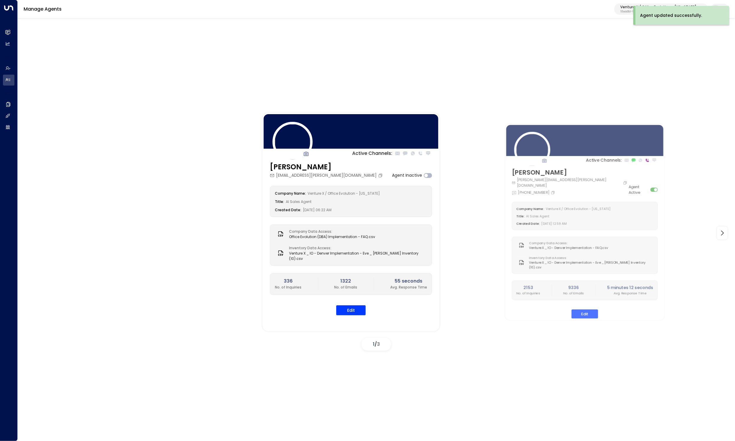
click at [642, 6] on div "Agent updated successfully." at bounding box center [683, 15] width 94 height 19
click at [645, 5] on p "Venture X / Office Evolution - [US_STATE]" at bounding box center [659, 7] width 76 height 4
type input "*"
type input "********"
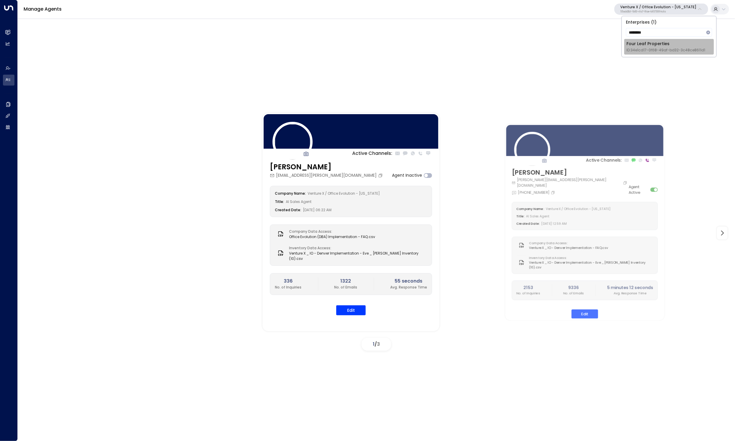
click at [654, 48] on span "ID: 34e1cd17-0f68-49af-bd32-3c48ce8611d1" at bounding box center [666, 50] width 79 height 5
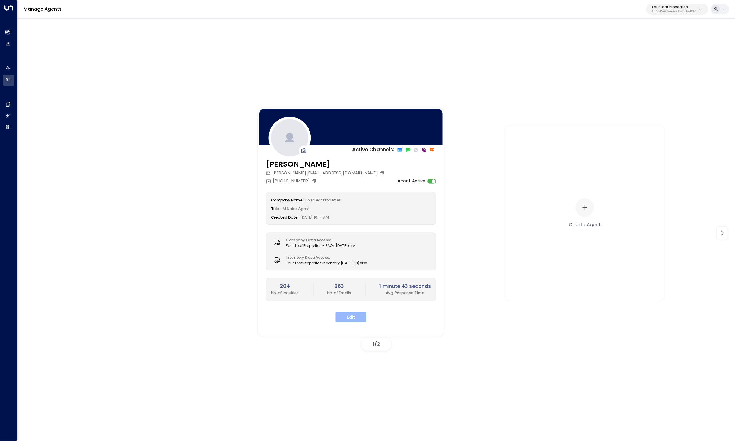
click at [353, 318] on button "Edit" at bounding box center [351, 317] width 31 height 11
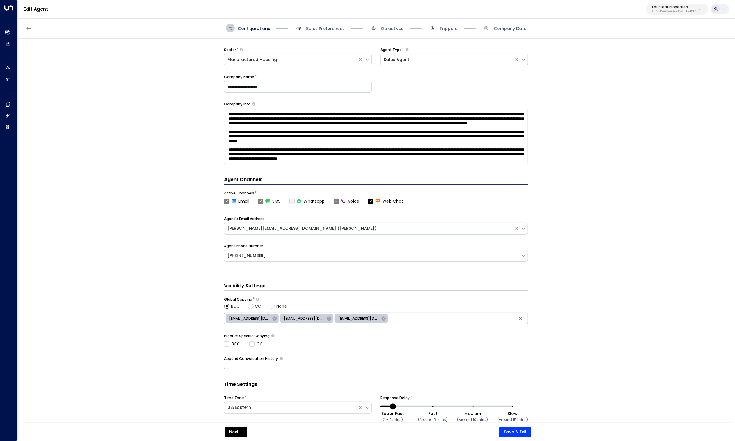
scroll to position [58, 0]
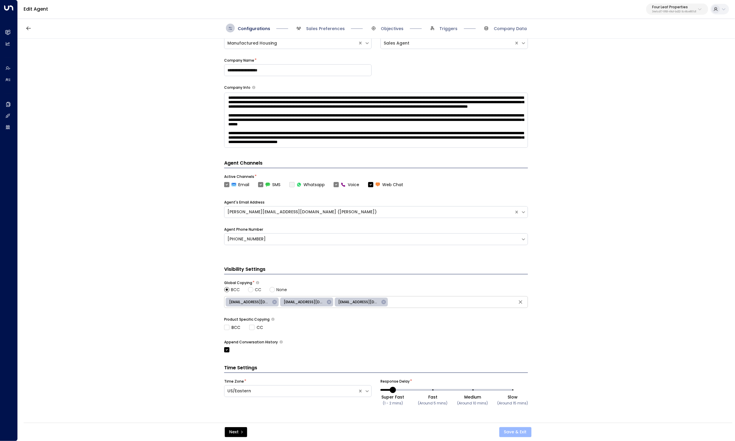
click at [519, 432] on button "Save & Exit" at bounding box center [516, 432] width 32 height 10
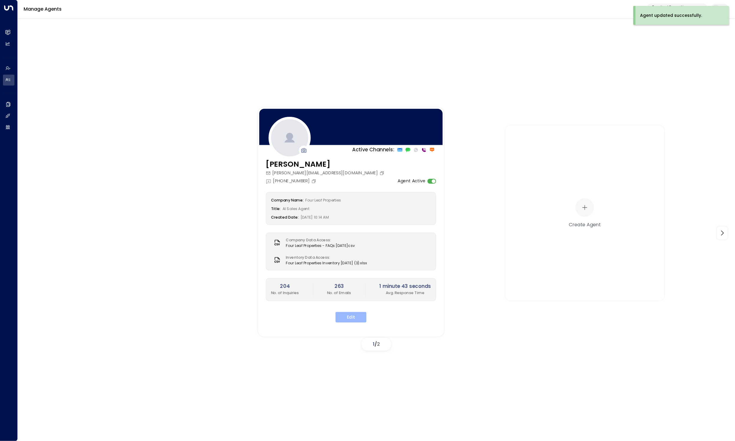
click at [359, 321] on button "Edit" at bounding box center [351, 317] width 31 height 11
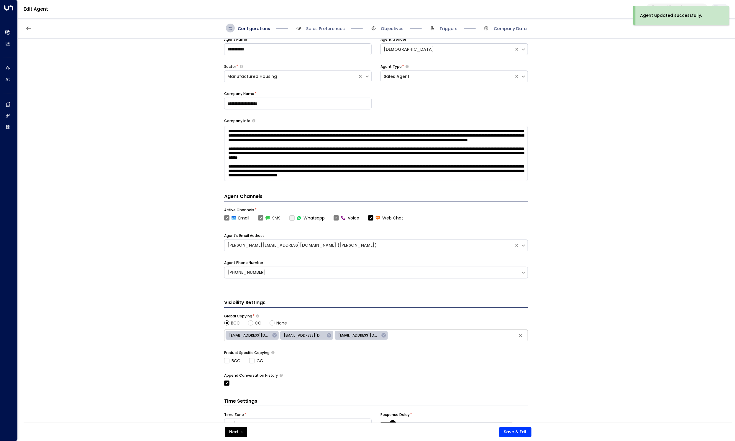
scroll to position [58, 0]
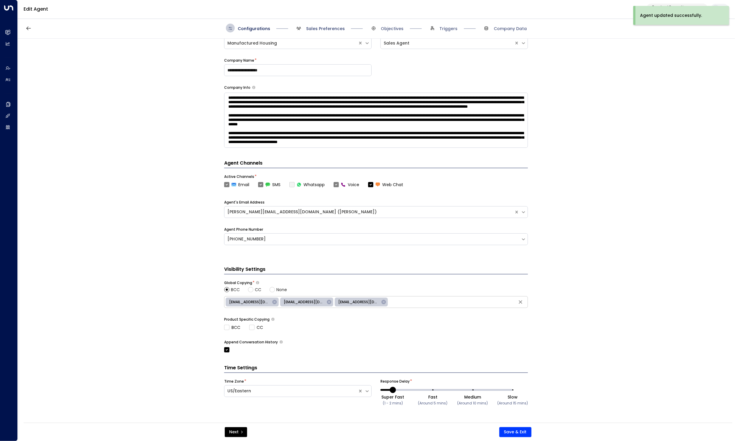
click at [311, 27] on span "Sales Preferences" at bounding box center [325, 29] width 39 height 6
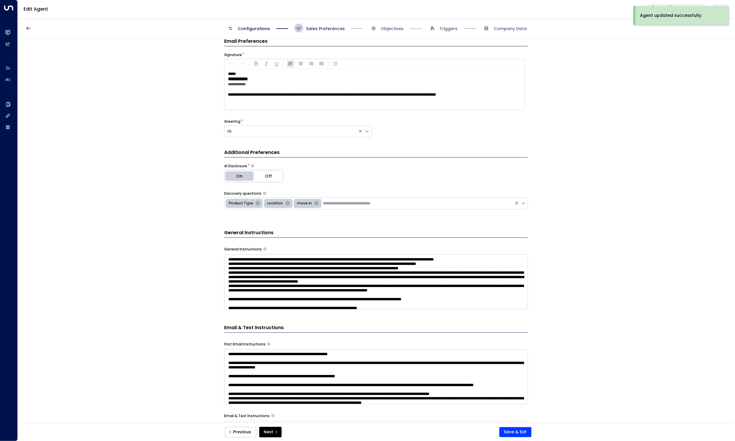
scroll to position [9, 0]
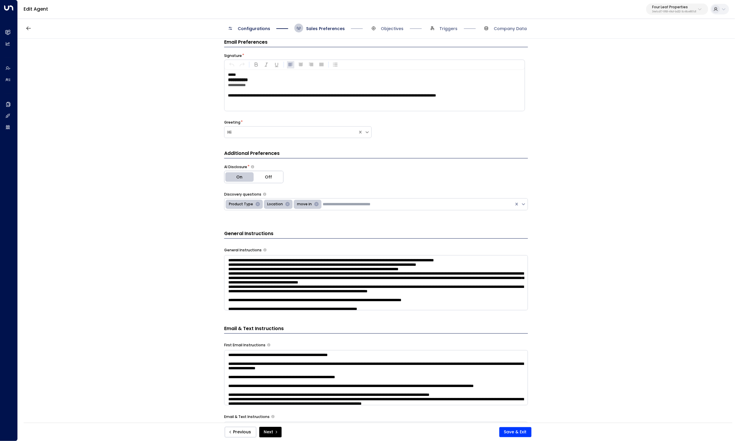
click at [662, 5] on p "Four Leaf Properties" at bounding box center [674, 7] width 44 height 4
type input "*****"
click at [668, 45] on div "Cinch Storage ID: 20dc0344-df52-49ea-bc2a-8bb80861e769" at bounding box center [661, 47] width 85 height 12
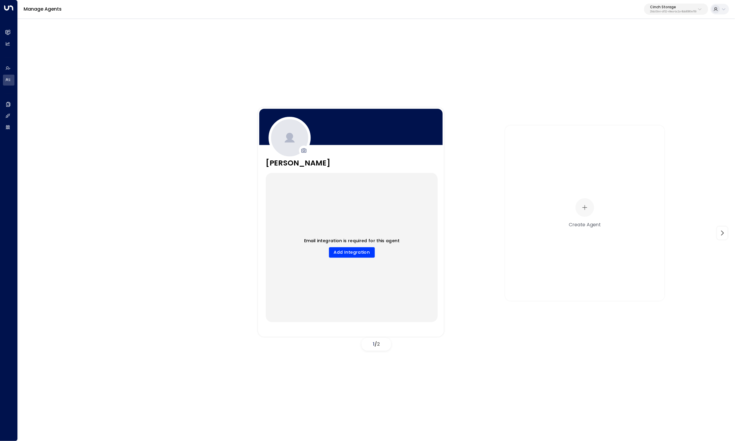
click at [361, 263] on div "Email integration is required for this agent Add Integration" at bounding box center [352, 247] width 172 height 149
click at [354, 252] on button "Add Integration" at bounding box center [352, 252] width 46 height 11
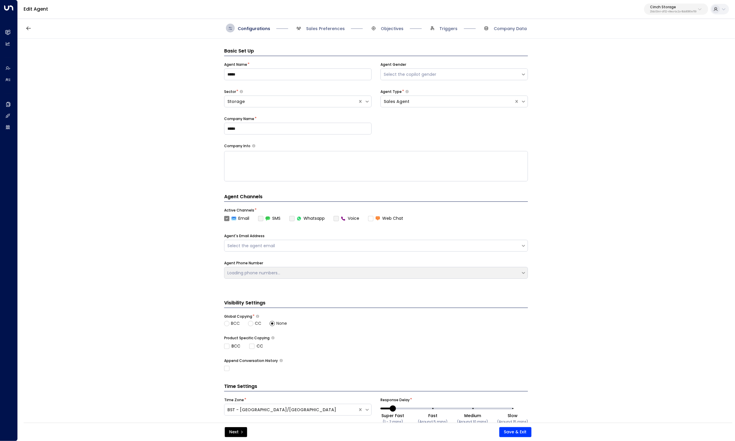
scroll to position [9, 0]
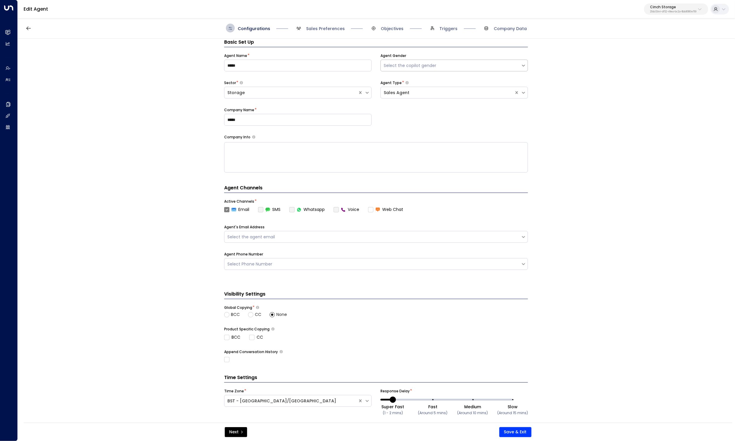
click at [410, 63] on div "Select the copilot gender" at bounding box center [451, 66] width 134 height 6
click at [231, 111] on label "Company Name" at bounding box center [239, 109] width 30 height 5
click at [297, 241] on div "Select the agent email" at bounding box center [376, 237] width 304 height 12
click at [277, 247] on div "[EMAIL_ADDRESS][DOMAIN_NAME]" at bounding box center [376, 251] width 304 height 11
drag, startPoint x: 182, startPoint y: 260, endPoint x: 214, endPoint y: 264, distance: 32.1
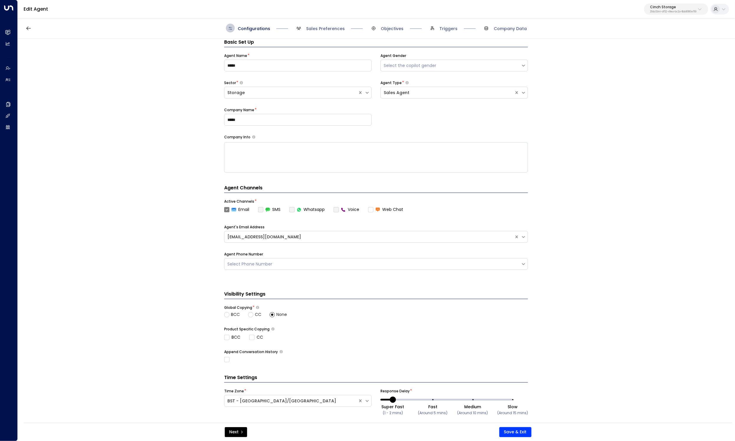
click at [182, 260] on div "Basic Set Up Agent Name * ***** Agent Gender Select the copilot gender Sector *…" at bounding box center [376, 233] width 717 height 388
click at [507, 433] on button "Save & Exit" at bounding box center [516, 432] width 32 height 10
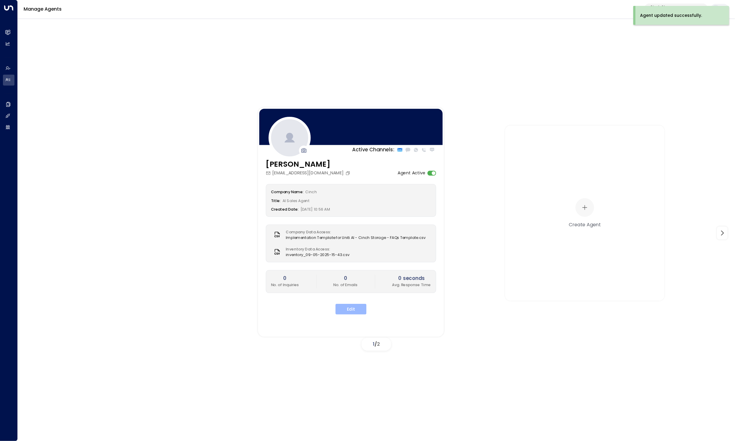
click at [353, 310] on button "Edit" at bounding box center [351, 309] width 31 height 11
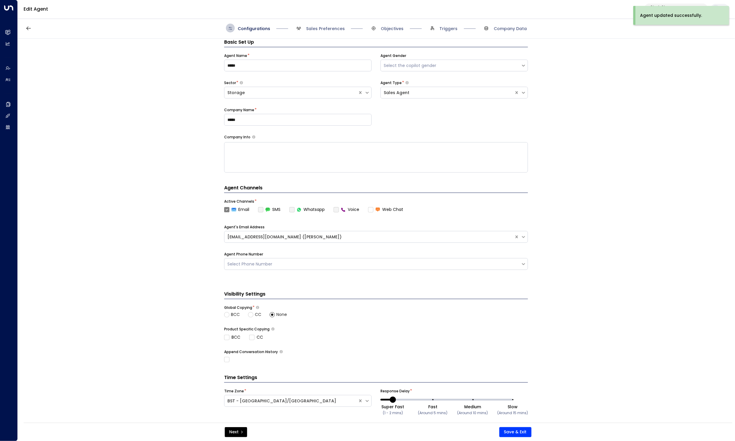
scroll to position [19, 0]
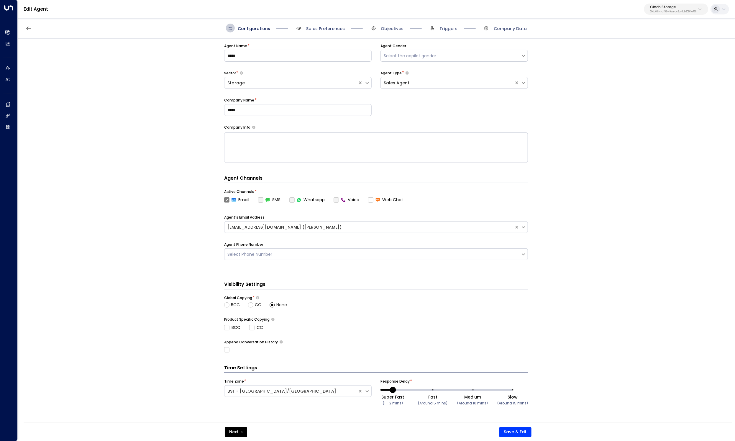
click at [324, 27] on span "Sales Preferences" at bounding box center [325, 29] width 39 height 6
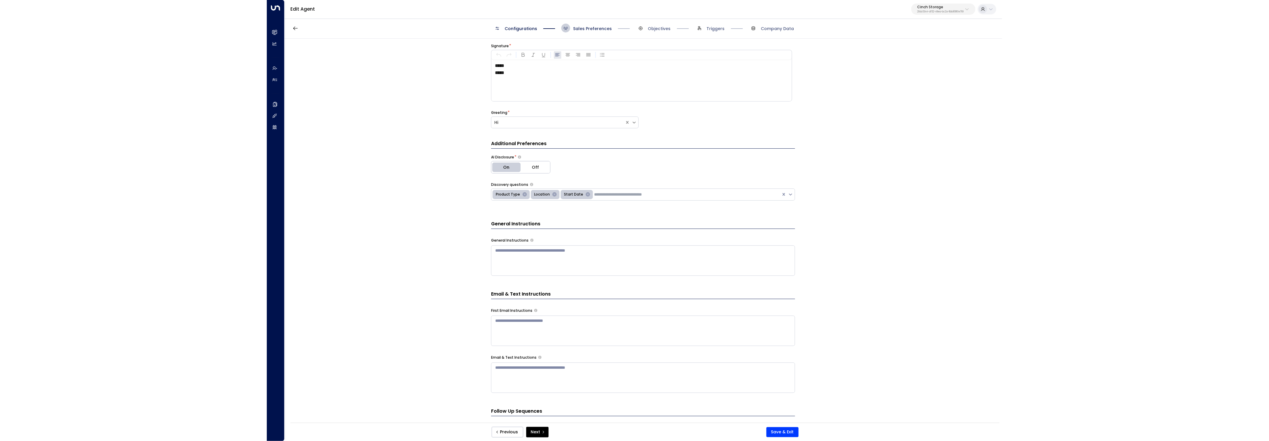
scroll to position [9, 0]
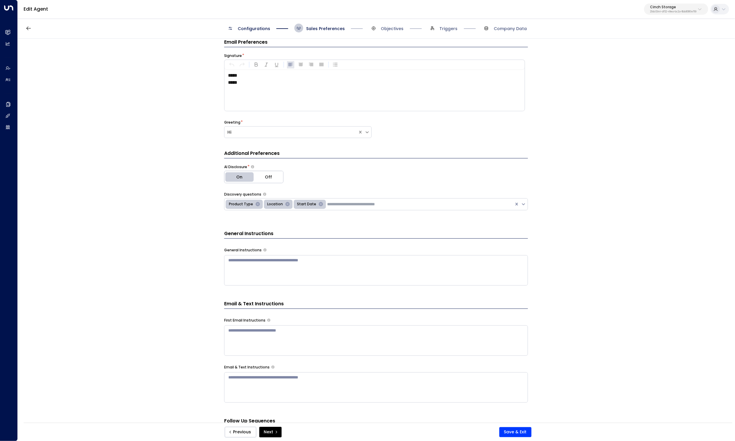
click at [164, 117] on div "Email Preferences Signature * ***** ***** Greeting * Hi Additional Preferences …" at bounding box center [376, 233] width 717 height 388
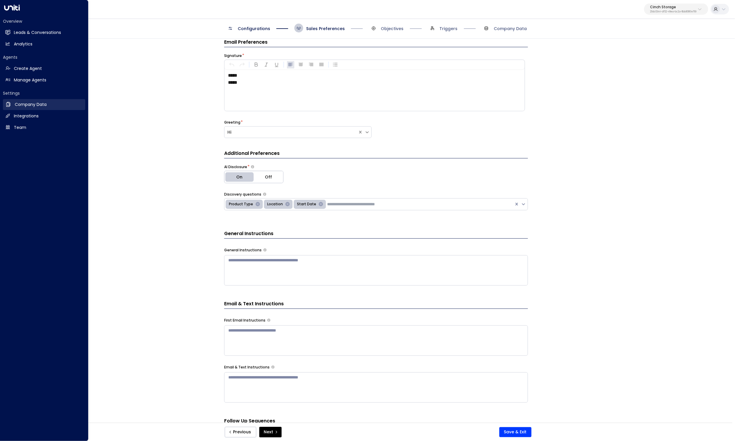
click at [29, 104] on h2 "Company Data" at bounding box center [31, 105] width 32 height 6
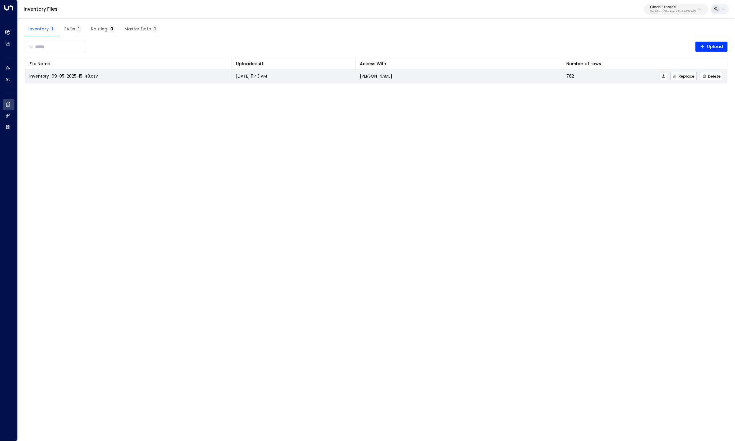
click at [666, 76] on button at bounding box center [664, 76] width 8 height 8
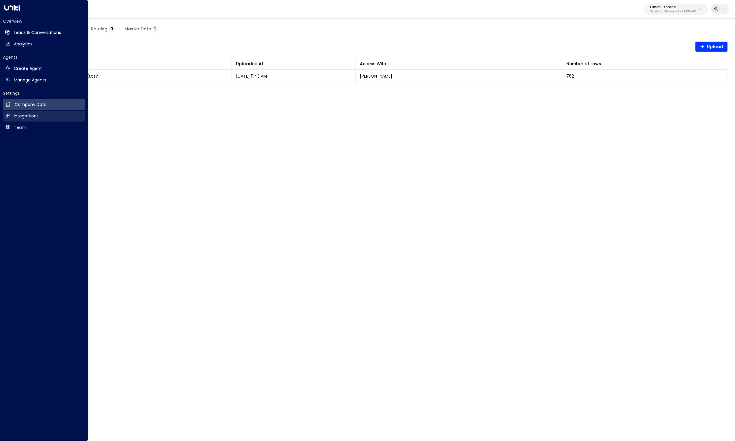
click at [12, 116] on link "Integrations Integrations" at bounding box center [44, 116] width 82 height 11
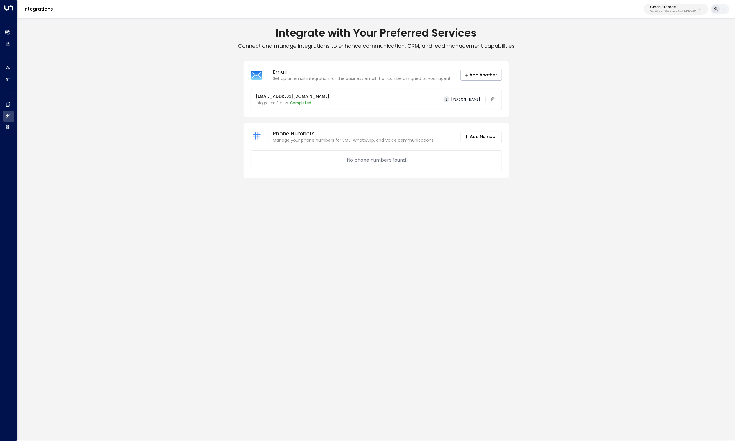
click at [484, 133] on button "Add Number" at bounding box center [481, 137] width 41 height 11
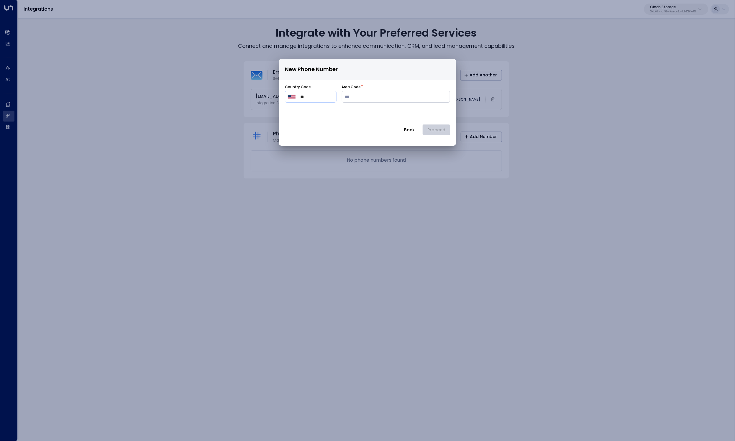
click at [299, 94] on div "​ ** ​" at bounding box center [311, 97] width 52 height 12
click at [294, 97] on img "Select country" at bounding box center [292, 97] width 8 height 4
click at [305, 119] on span "[GEOGRAPHIC_DATA]" at bounding box center [330, 121] width 52 height 7
type input "***"
drag, startPoint x: 374, startPoint y: 114, endPoint x: 362, endPoint y: 113, distance: 11.6
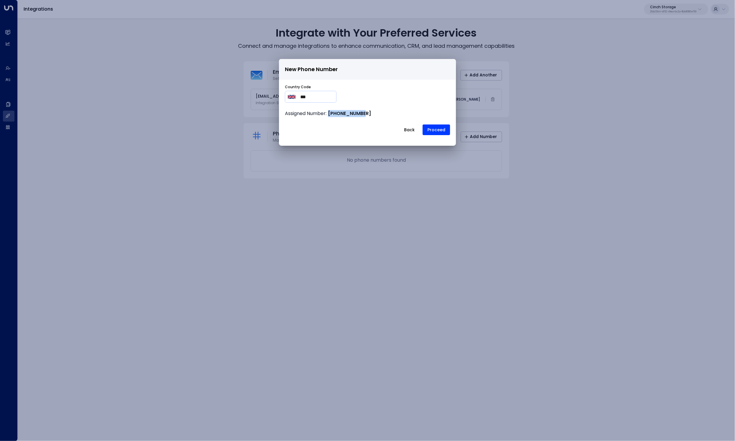
click at [362, 113] on p "Assigned Number: [PHONE_NUMBER]" at bounding box center [367, 113] width 165 height 7
click at [416, 130] on button "Back" at bounding box center [409, 130] width 21 height 11
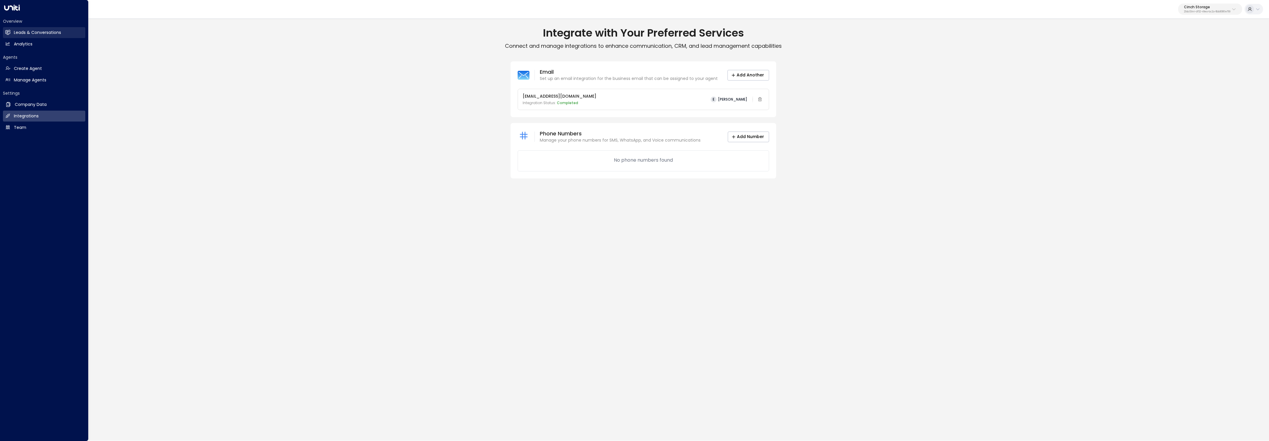
click at [17, 30] on h2 "Leads & Conversations" at bounding box center [37, 33] width 47 height 6
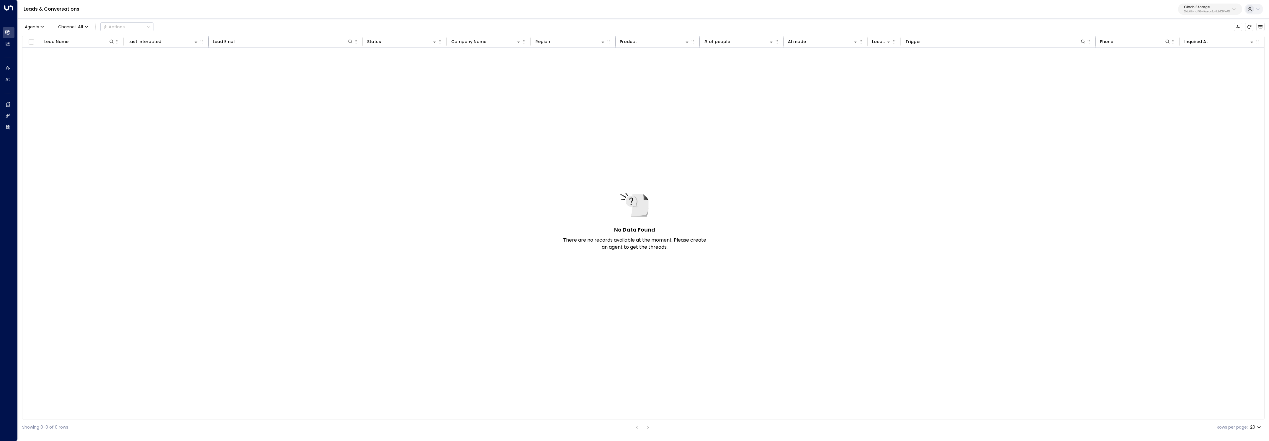
drag, startPoint x: 1201, startPoint y: 3, endPoint x: 1199, endPoint y: 9, distance: 5.8
click at [1201, 5] on button "Cinch Storage 20dc0344-df52-49ea-bc2a-8bb80861e769" at bounding box center [1210, 9] width 64 height 11
click at [1197, 13] on button "Cinch Storage 20dc0344-df52-49ea-bc2a-8bb80861e769" at bounding box center [1210, 9] width 64 height 11
click at [1195, 8] on p "Cinch Storage" at bounding box center [1207, 7] width 46 height 4
type input "******"
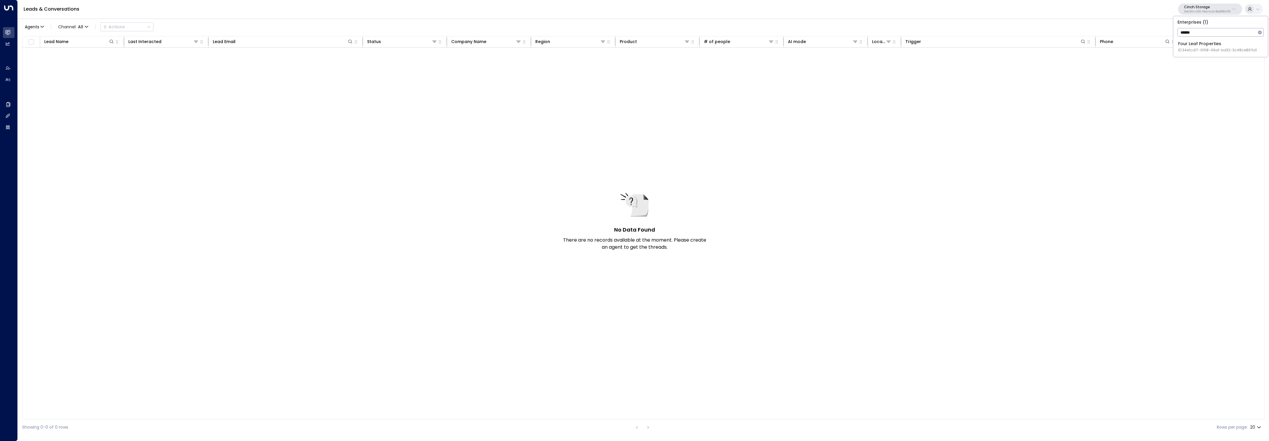
click at [1221, 55] on div "Enterprises ( 1 ) ****** ​ Four Leaf Properties ID: 34e1cd17-0f68-49af-bd32-3c4…" at bounding box center [1220, 36] width 94 height 41
click at [1219, 50] on span "ID: 34e1cd17-0f68-49af-bd32-3c48ce8611d1" at bounding box center [1217, 50] width 79 height 5
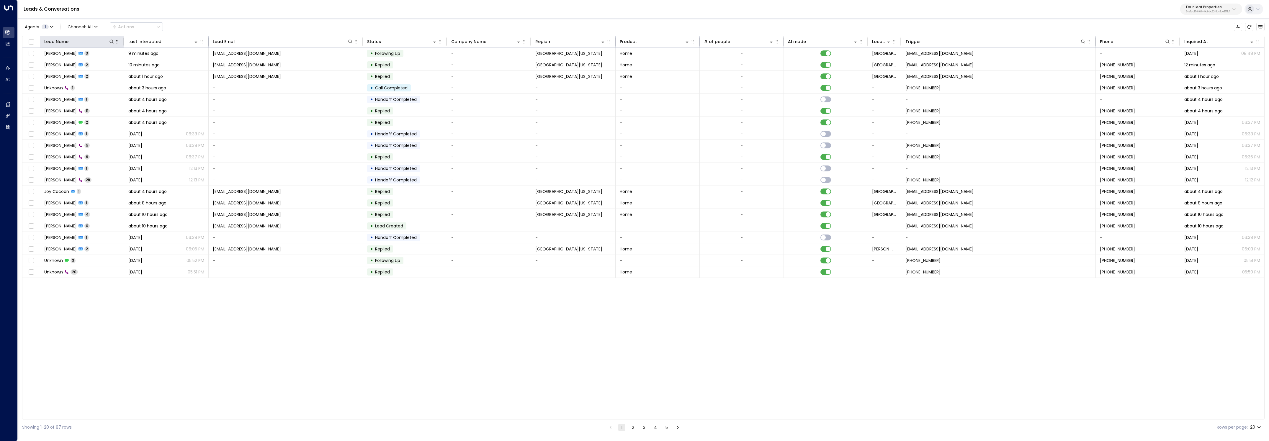
click at [115, 43] on icon "button" at bounding box center [117, 42] width 5 height 5
click at [108, 45] on div "Lead Name" at bounding box center [79, 41] width 70 height 7
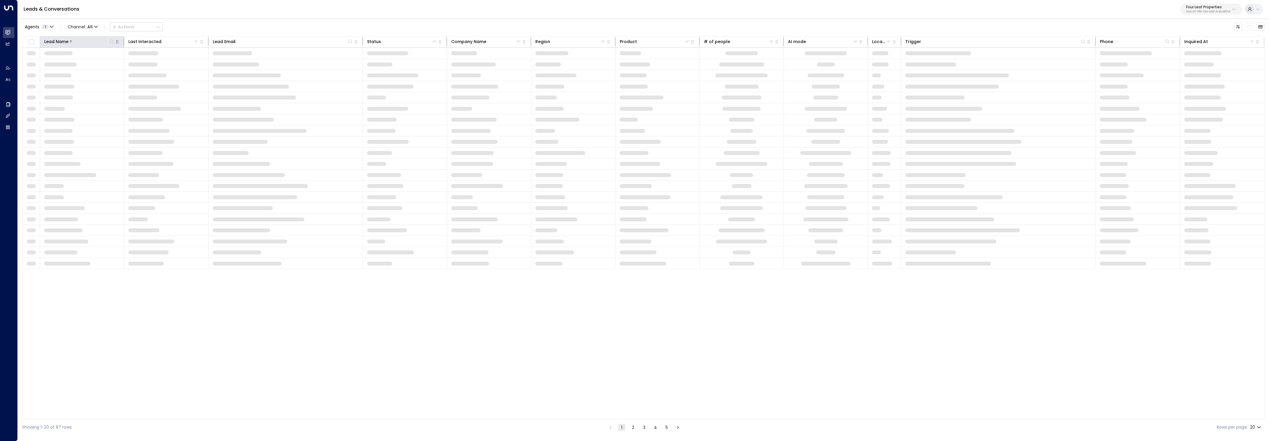
click at [110, 43] on icon at bounding box center [111, 41] width 5 height 5
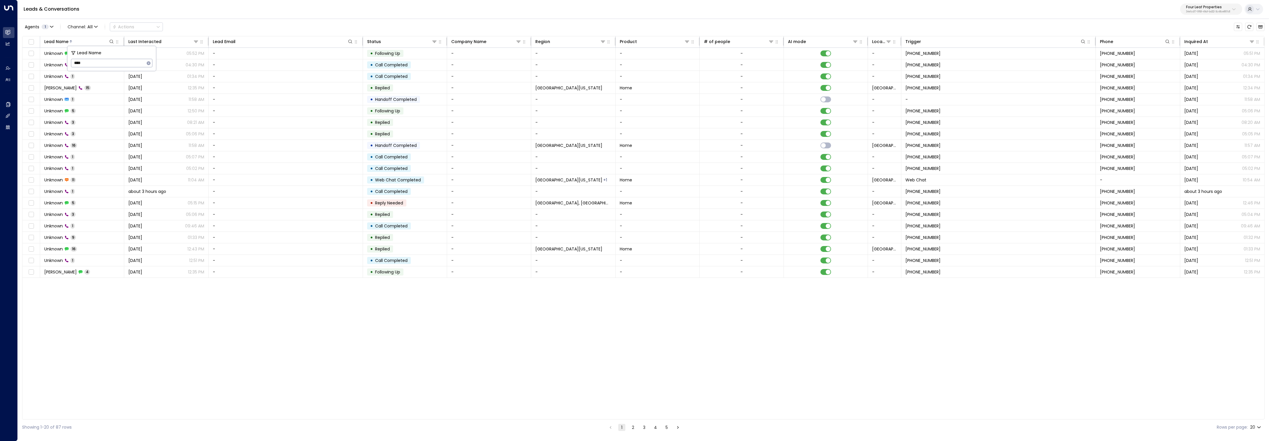
type input "****"
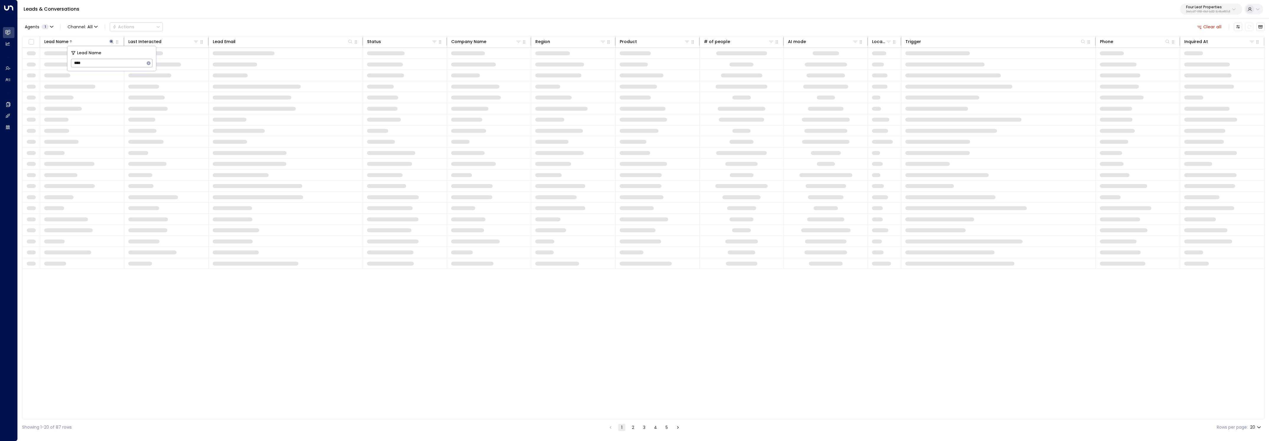
click at [214, 14] on div "Leads & Conversations Four Leaf Properties 34e1cd17-0f68-49af-bd32-3c48ce8611d1" at bounding box center [643, 9] width 1251 height 19
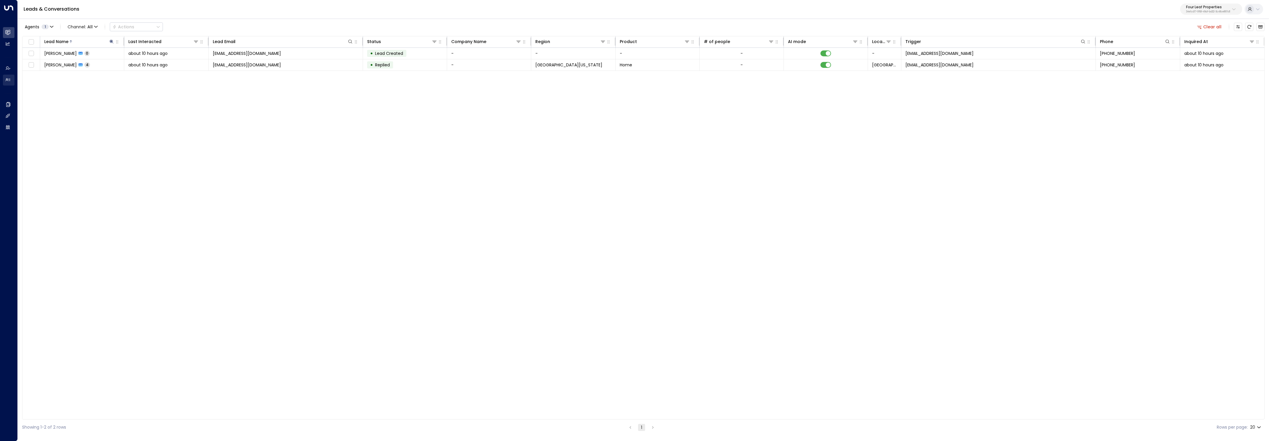
drag, startPoint x: 63, startPoint y: 53, endPoint x: 12, endPoint y: 84, distance: 59.6
click at [63, 53] on span "[PERSON_NAME]" at bounding box center [60, 53] width 32 height 6
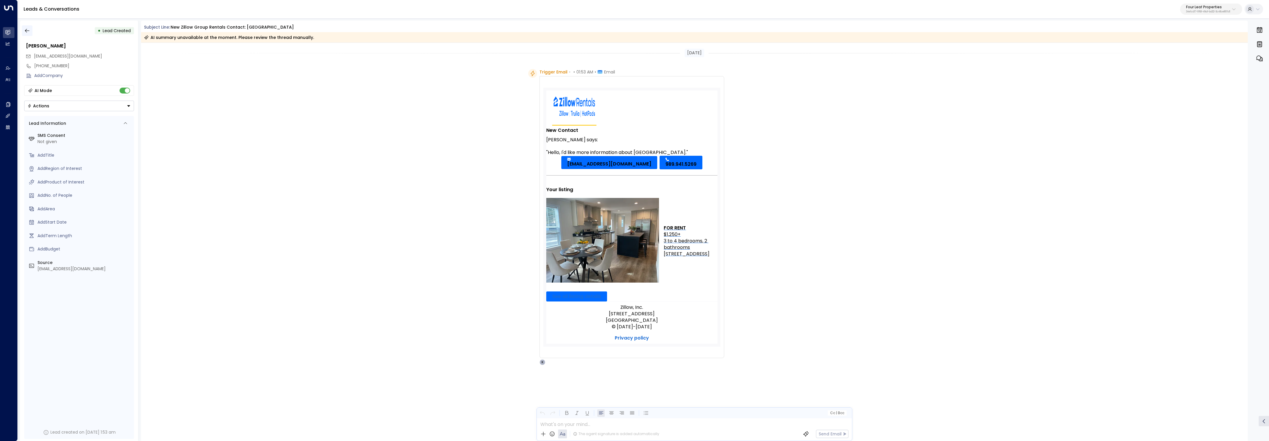
click at [30, 34] on button "button" at bounding box center [27, 30] width 11 height 11
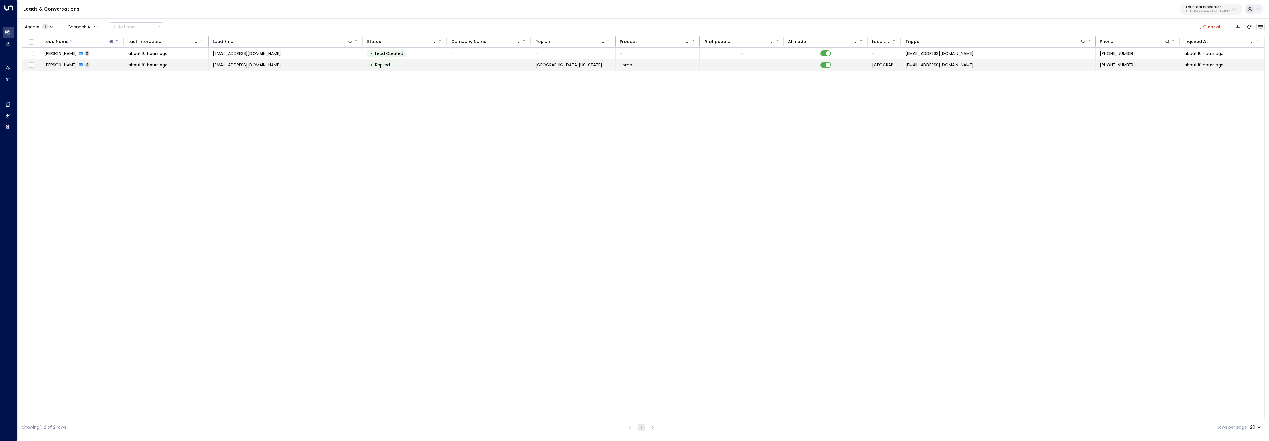
click at [114, 65] on td "[PERSON_NAME] 4" at bounding box center [82, 64] width 84 height 11
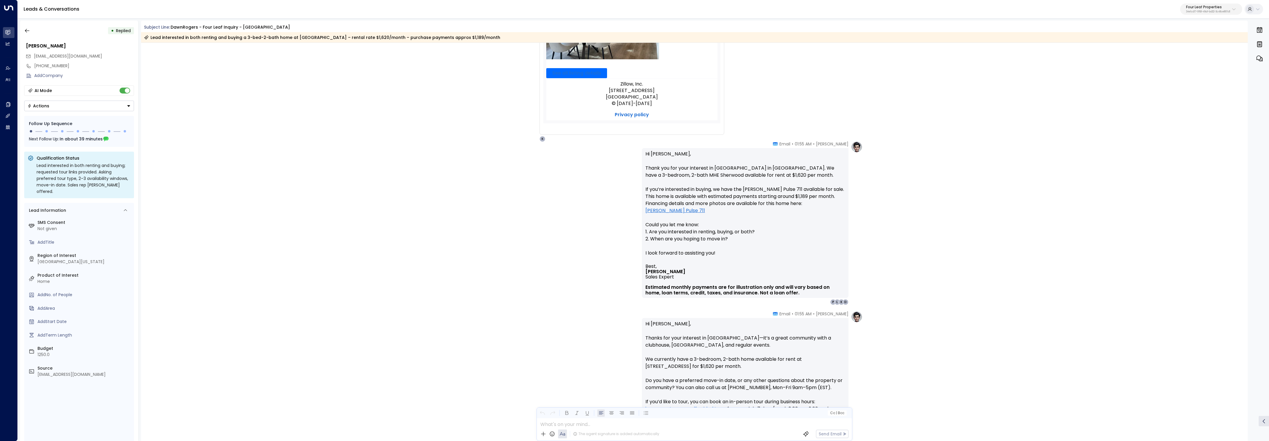
scroll to position [200, 0]
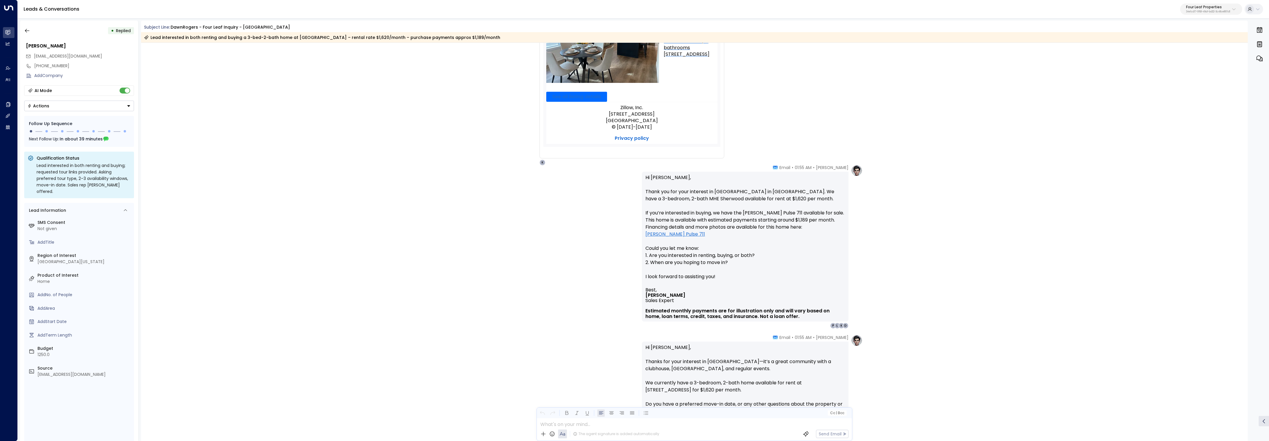
drag, startPoint x: 794, startPoint y: 233, endPoint x: 799, endPoint y: 217, distance: 16.1
click at [794, 232] on p "Hi [PERSON_NAME], Thank you for your interest in [GEOGRAPHIC_DATA] in [GEOGRAPH…" at bounding box center [744, 230] width 199 height 113
drag, startPoint x: 818, startPoint y: 201, endPoint x: 612, endPoint y: 190, distance: 206.0
click at [612, 190] on div "[PERSON_NAME] • 01:55 AM • Email Hi [PERSON_NAME], Thank you for your interest …" at bounding box center [694, 247] width 336 height 164
copy p "Thank you for your interest in [GEOGRAPHIC_DATA] in [GEOGRAPHIC_DATA]. We have …"
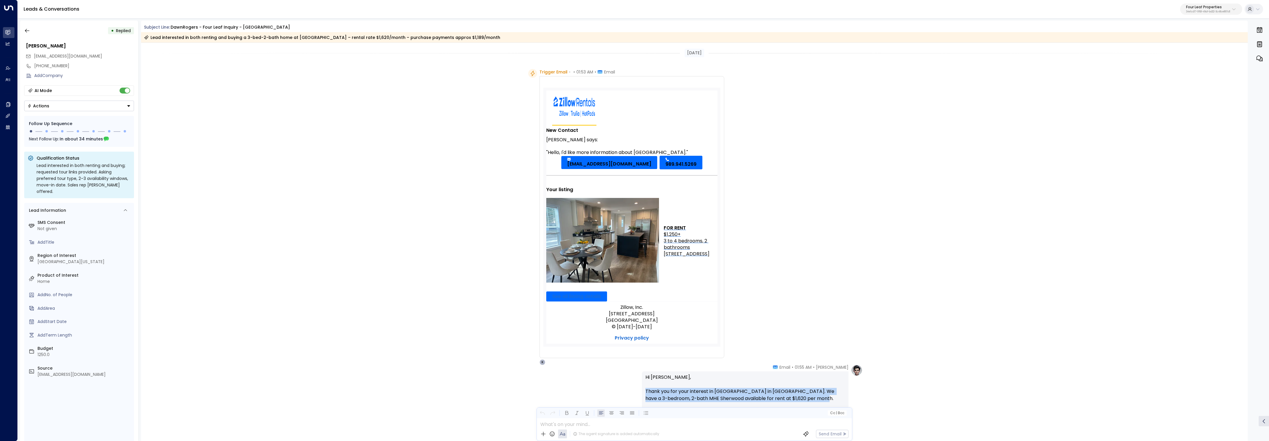
scroll to position [505, 0]
